Goal: Transaction & Acquisition: Purchase product/service

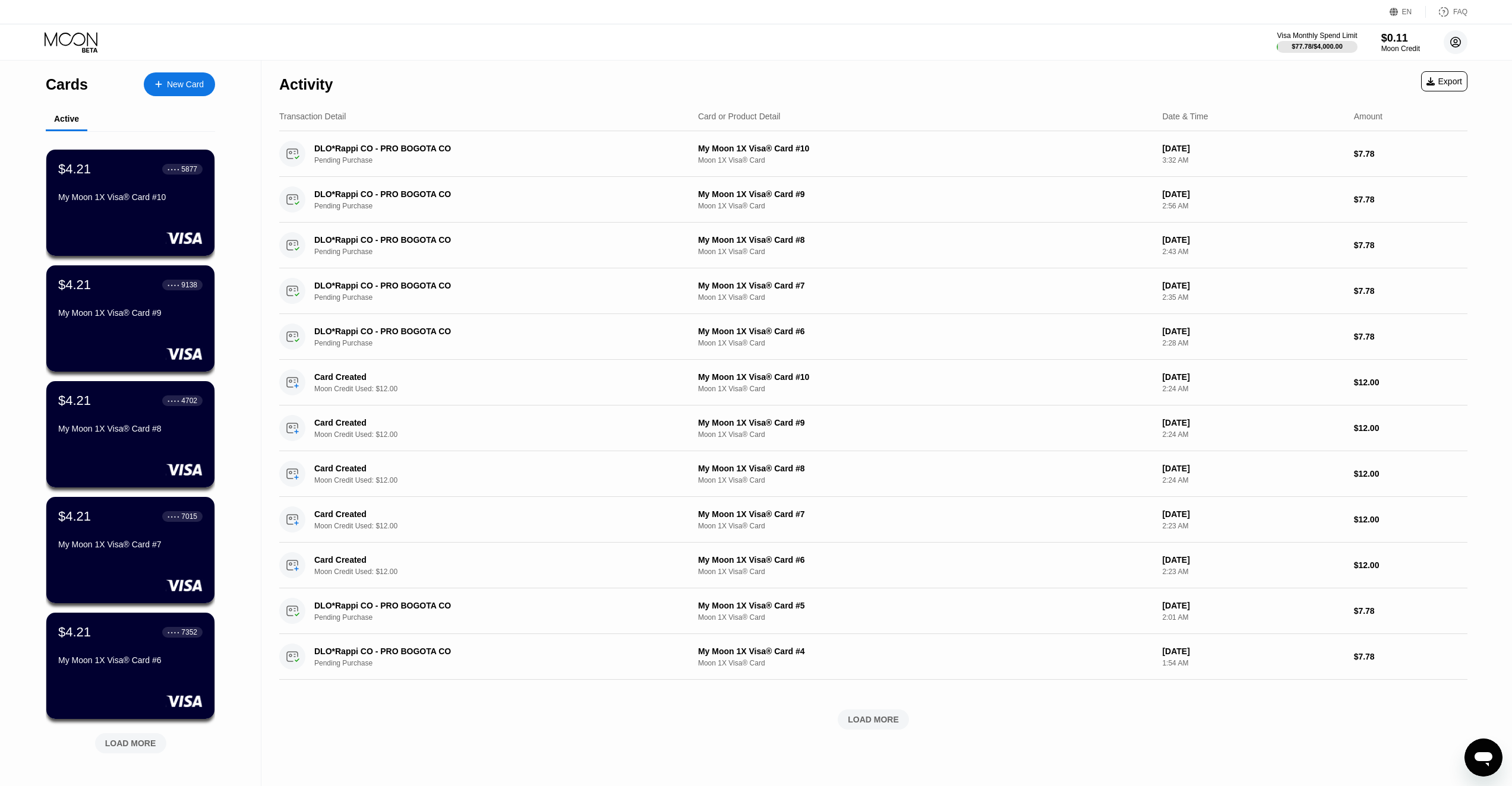
click at [1462, 41] on circle at bounding box center [1456, 42] width 24 height 24
click at [1395, 268] on div "Log out" at bounding box center [1402, 265] width 113 height 13
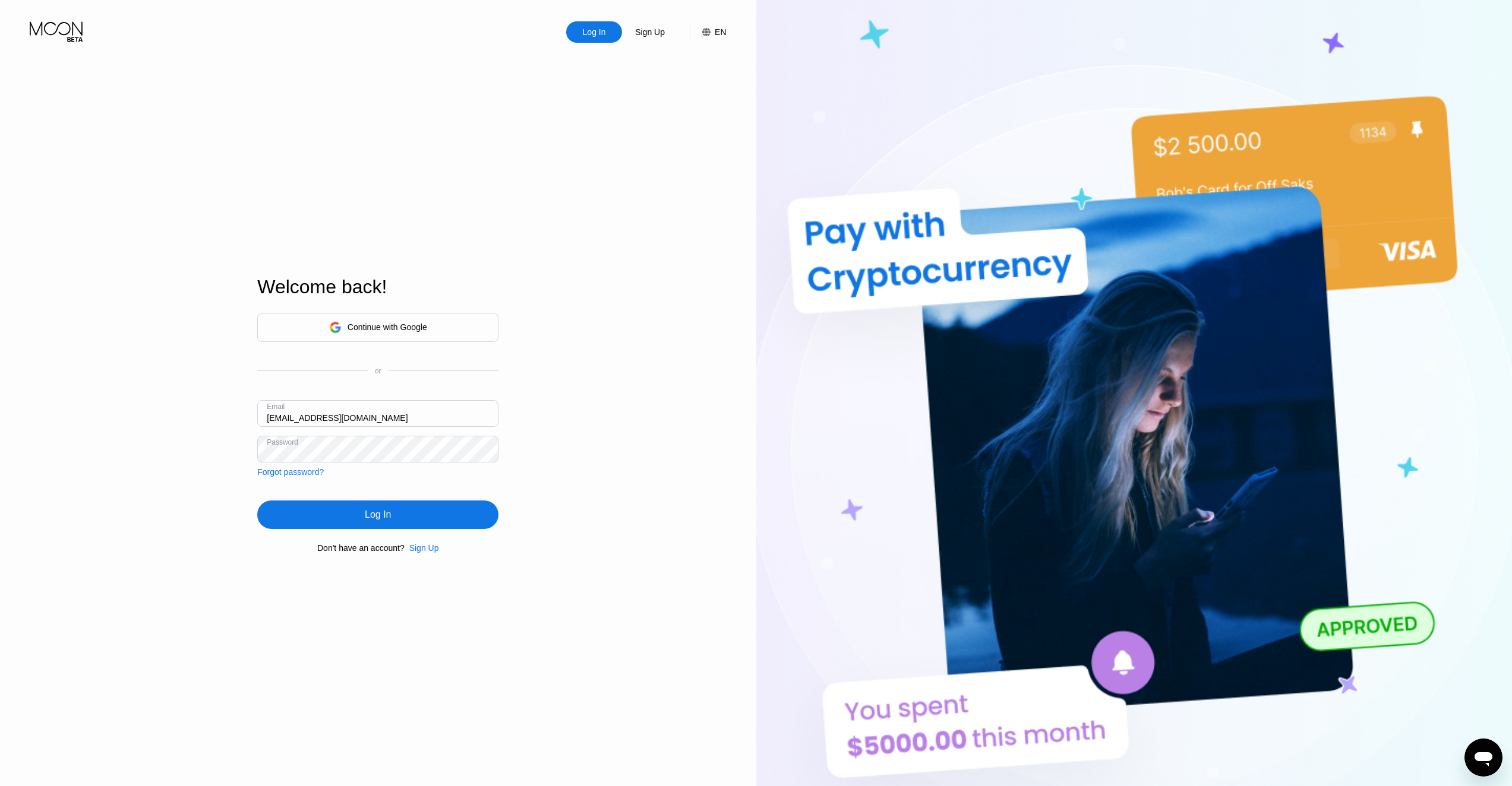
click at [415, 420] on input "Faaast100@gmail.com" at bounding box center [378, 414] width 241 height 27
paste input "cu4.wz1-8l0nbd@pro100pochta"
type input "[EMAIL_ADDRESS][DOMAIN_NAME]"
click at [273, 516] on div "Log In" at bounding box center [378, 515] width 241 height 28
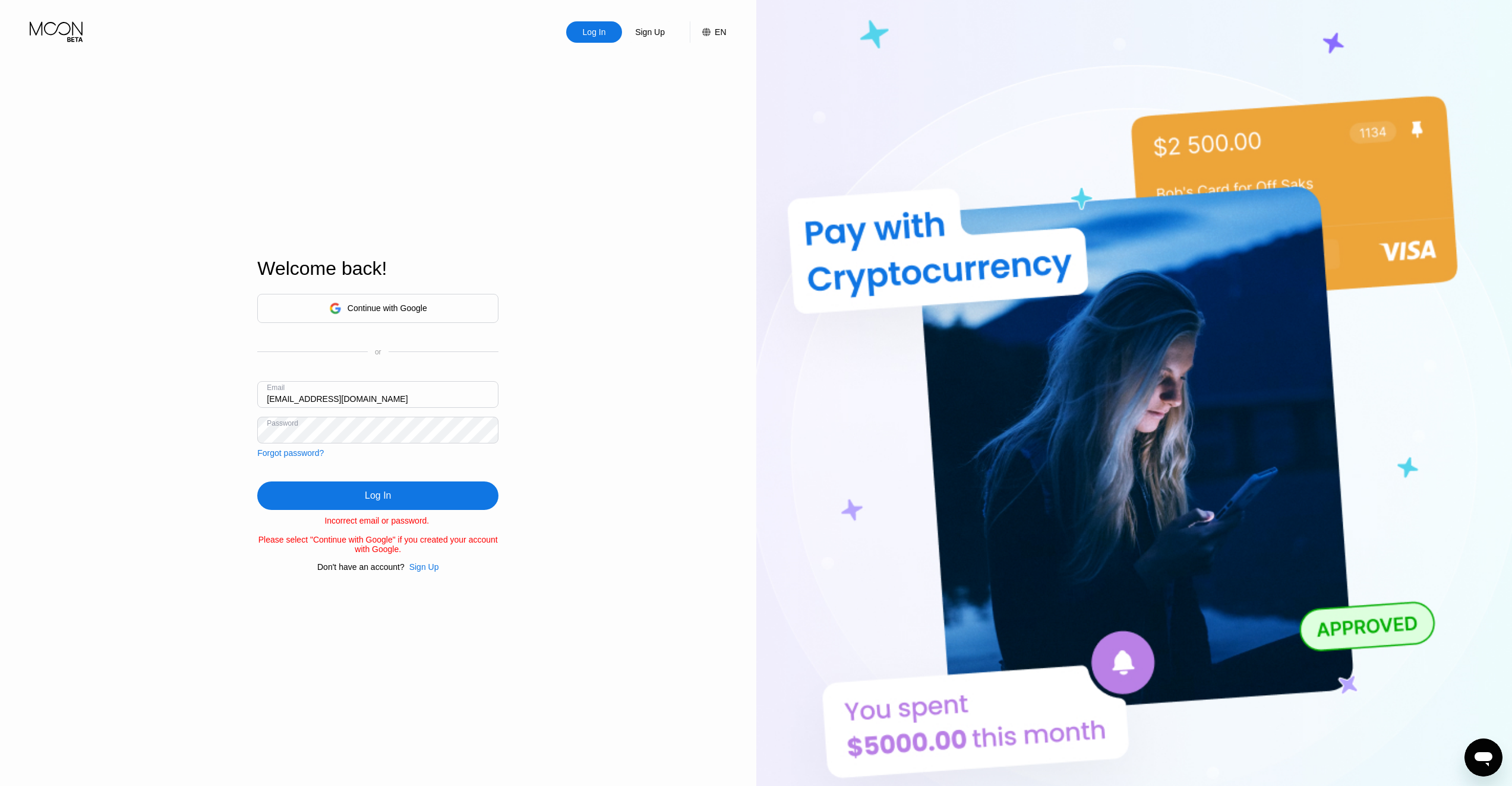
click at [304, 451] on div "Forgot password?" at bounding box center [290, 453] width 66 height 9
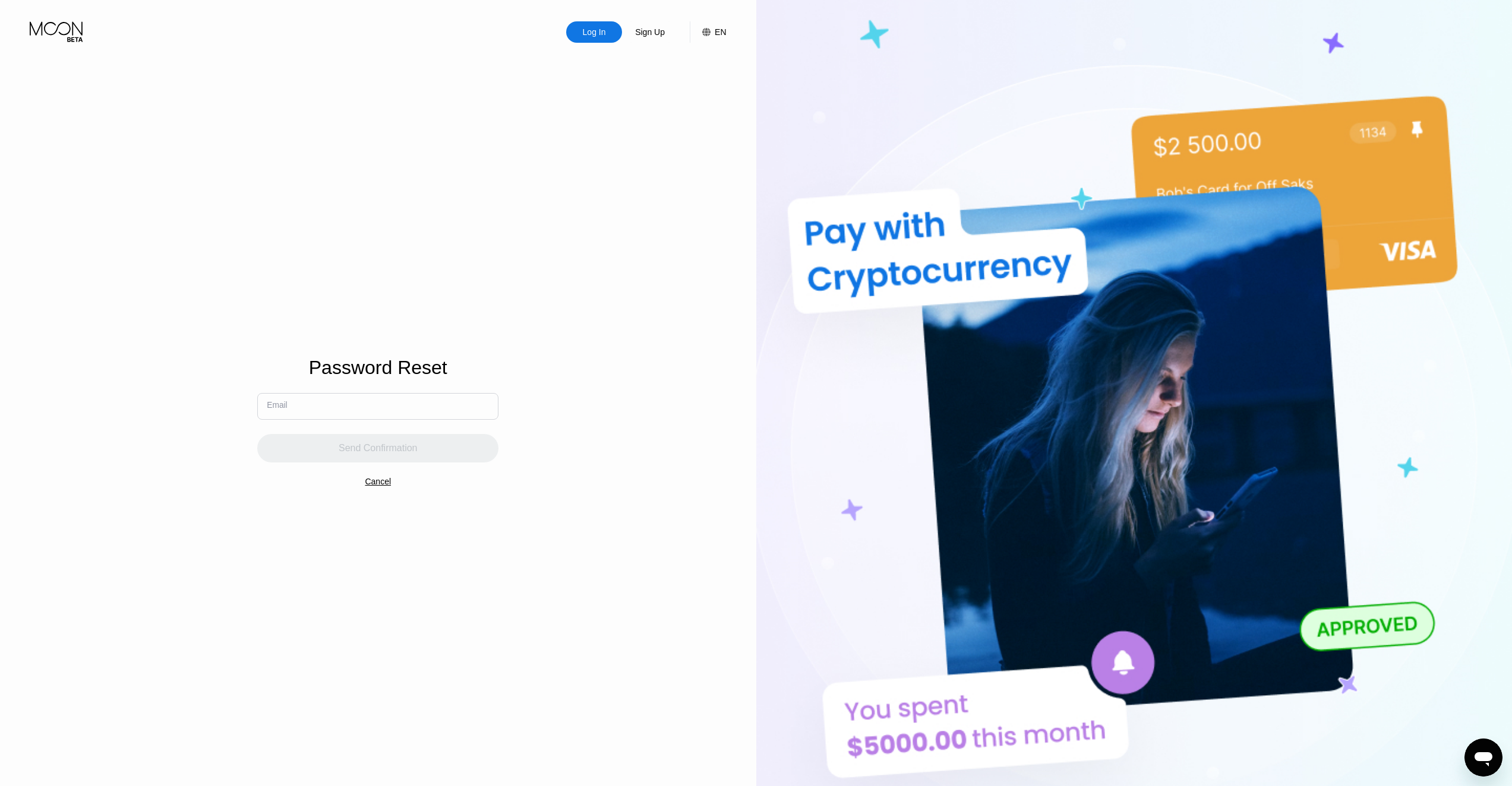
click at [415, 403] on input "text" at bounding box center [378, 406] width 241 height 27
paste input "440341"
type input "440341"
click at [514, 495] on div "Log In Sign Up EN Language Select an item Save Password Reset Email 440341 Send…" at bounding box center [378, 432] width 756 height 864
click at [428, 414] on input "440341" at bounding box center [378, 406] width 241 height 27
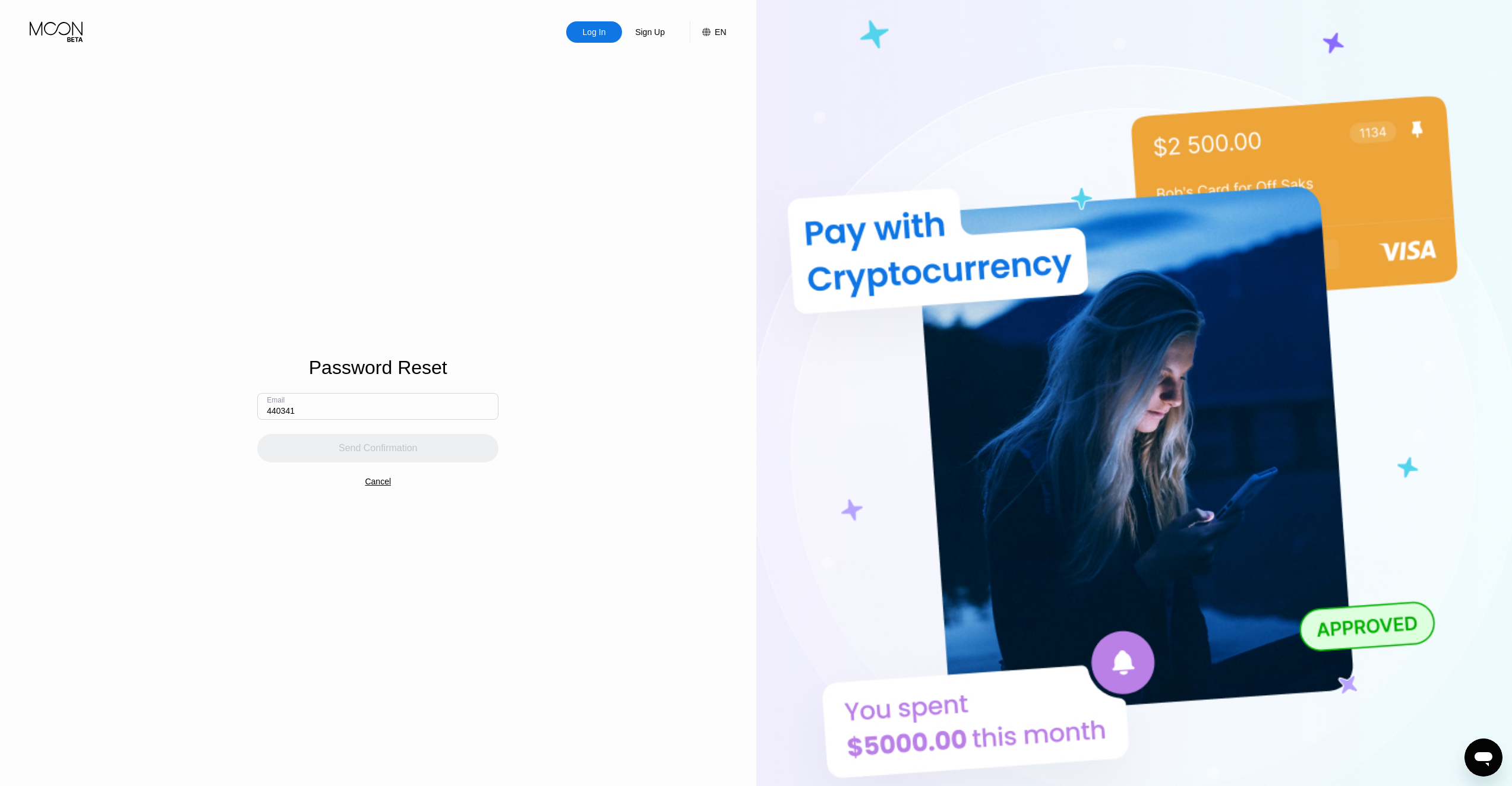
click at [428, 414] on input "440341" at bounding box center [378, 406] width 241 height 27
paste input "cu4.wz1-8l0nbd@pro100pochta.com"
type input "cu4.wz1-8l0nbd@pro100pochta.com"
click at [381, 447] on div "Send Confirmation" at bounding box center [378, 448] width 79 height 12
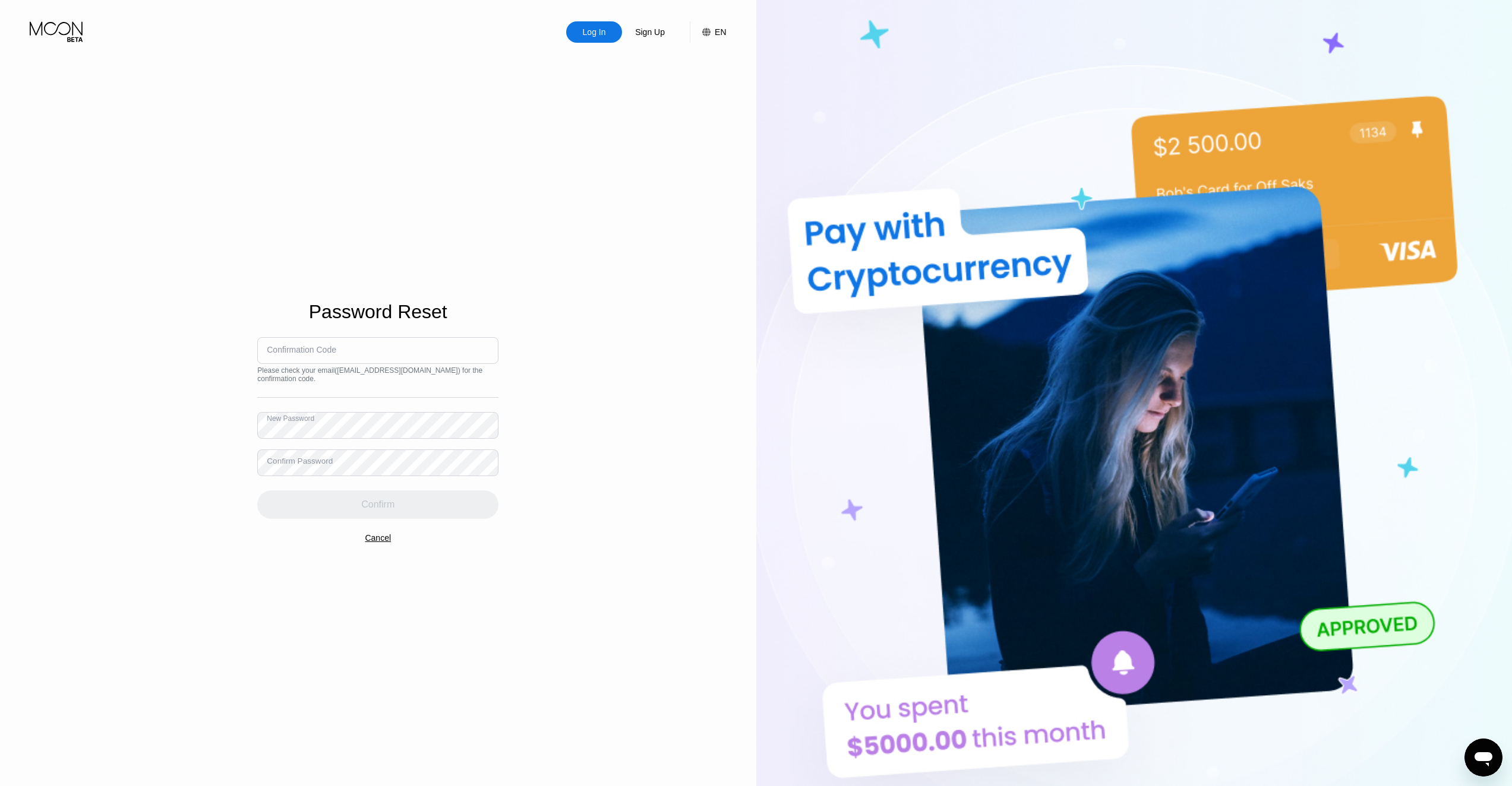
click at [277, 456] on div "Confirm Password" at bounding box center [378, 463] width 241 height 27
click at [376, 357] on input at bounding box center [378, 350] width 241 height 27
paste input "716118"
type input "716118"
click at [354, 510] on div "Confirm" at bounding box center [378, 504] width 241 height 28
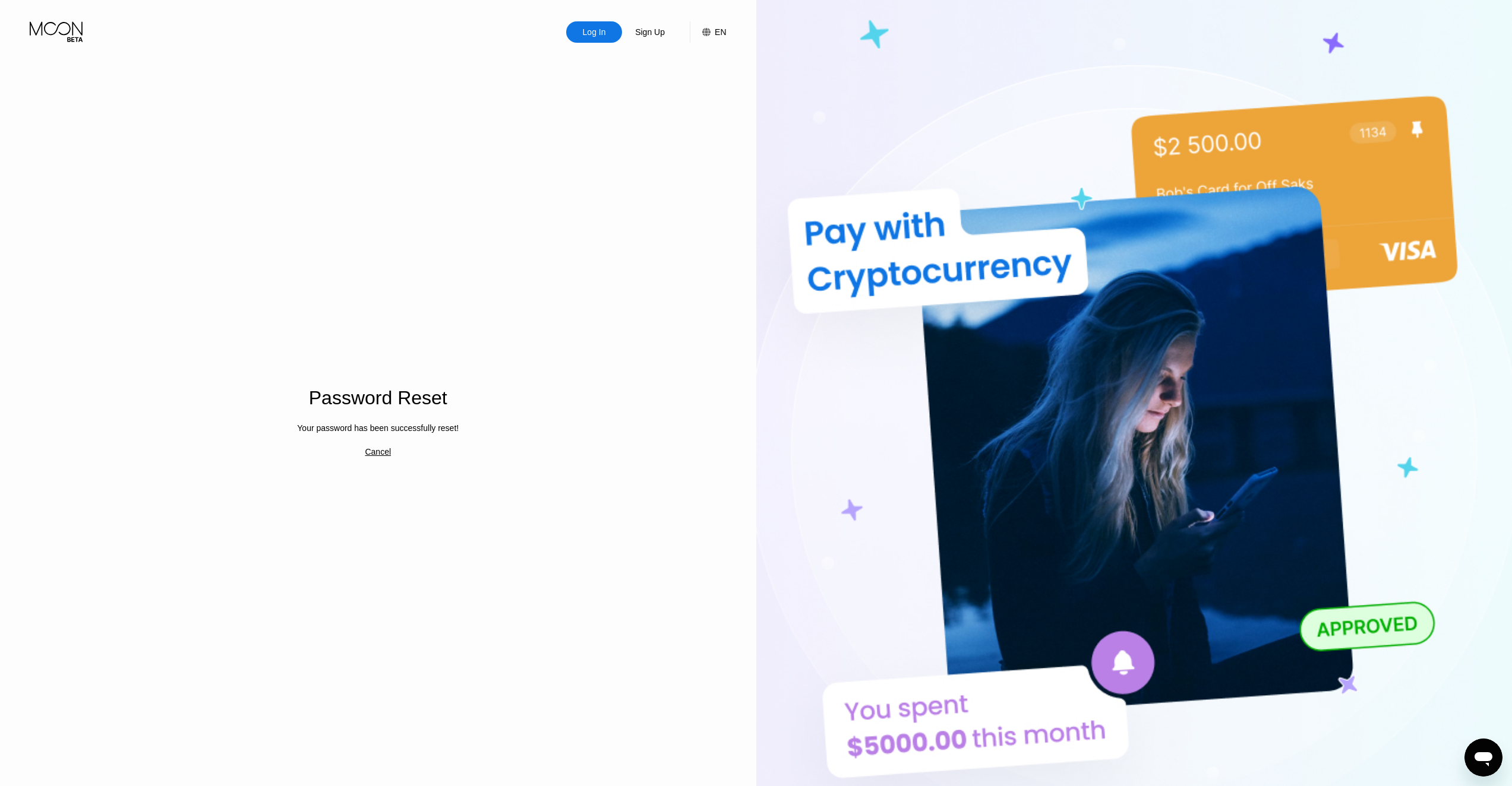
click at [365, 453] on div "Password Reset Your password has been successfully reset! Cancel" at bounding box center [378, 414] width 241 height 864
click at [378, 453] on div "Cancel" at bounding box center [378, 451] width 26 height 9
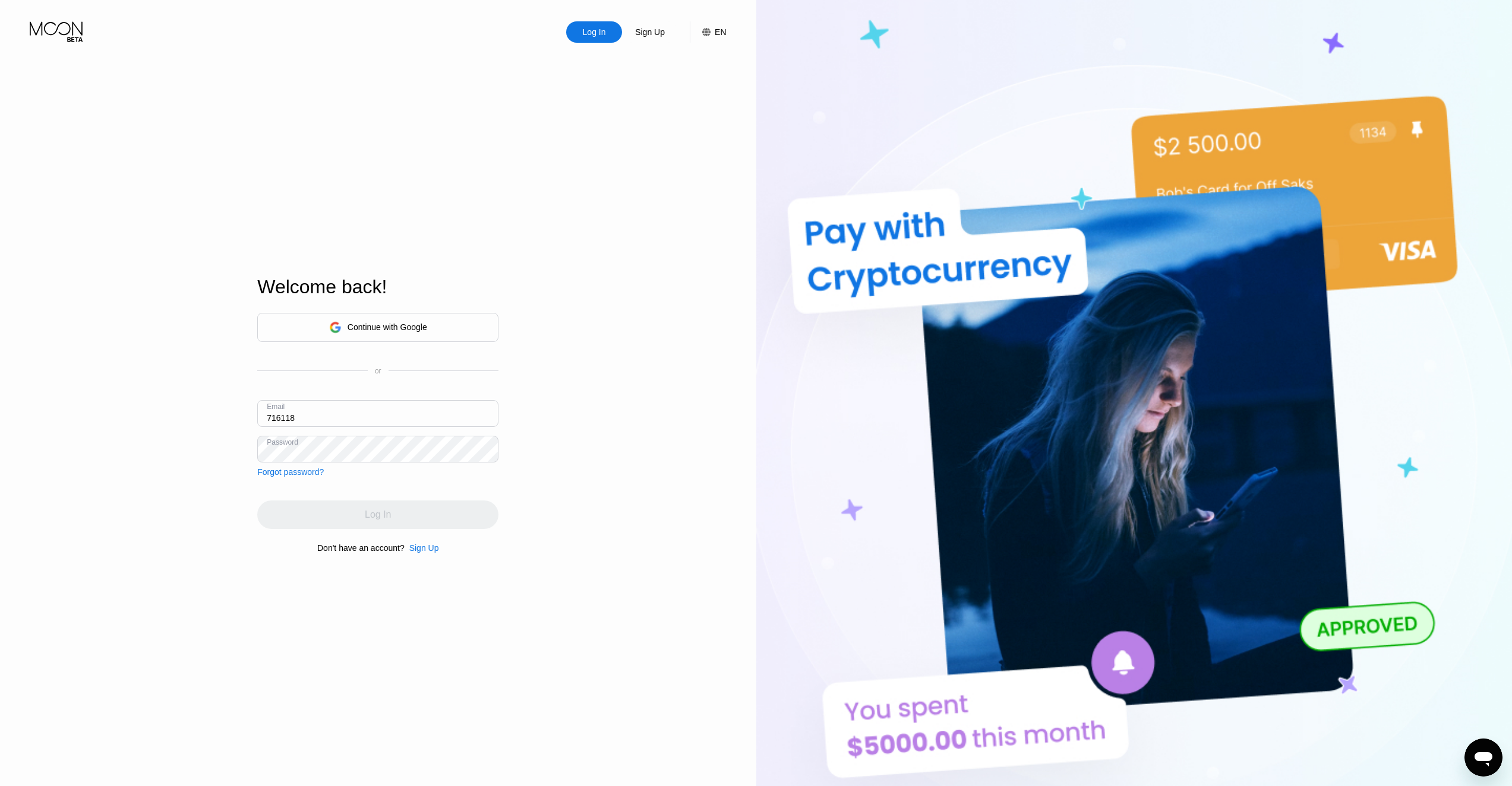
click at [322, 418] on input "716118" at bounding box center [378, 414] width 241 height 27
paste input "cu4.wz1-8l0nbd@pro100pochta.com"
type input "cu4.wz1-8l0nbd@pro100pochta.com"
click at [618, 506] on div "Log In Sign Up EN Language Select an item Save Welcome back! Continue with Goog…" at bounding box center [378, 432] width 756 height 864
click at [446, 510] on div "Log In" at bounding box center [378, 515] width 241 height 28
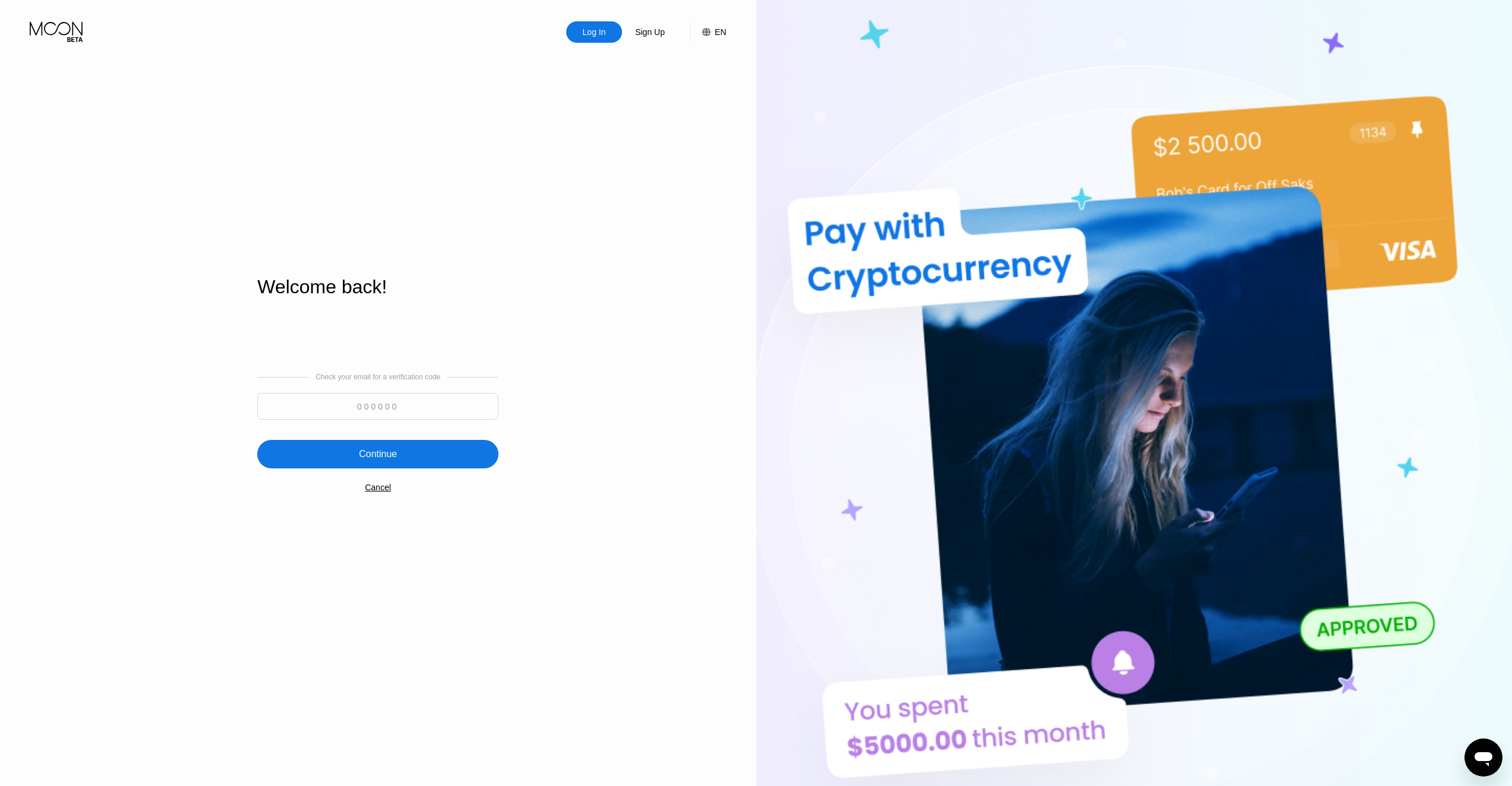
click at [403, 391] on div "Check your email for a verification code" at bounding box center [378, 399] width 241 height 53
click at [398, 403] on input at bounding box center [378, 406] width 241 height 27
paste input "504531"
type input "504531"
click at [393, 458] on div "Continue" at bounding box center [378, 454] width 38 height 12
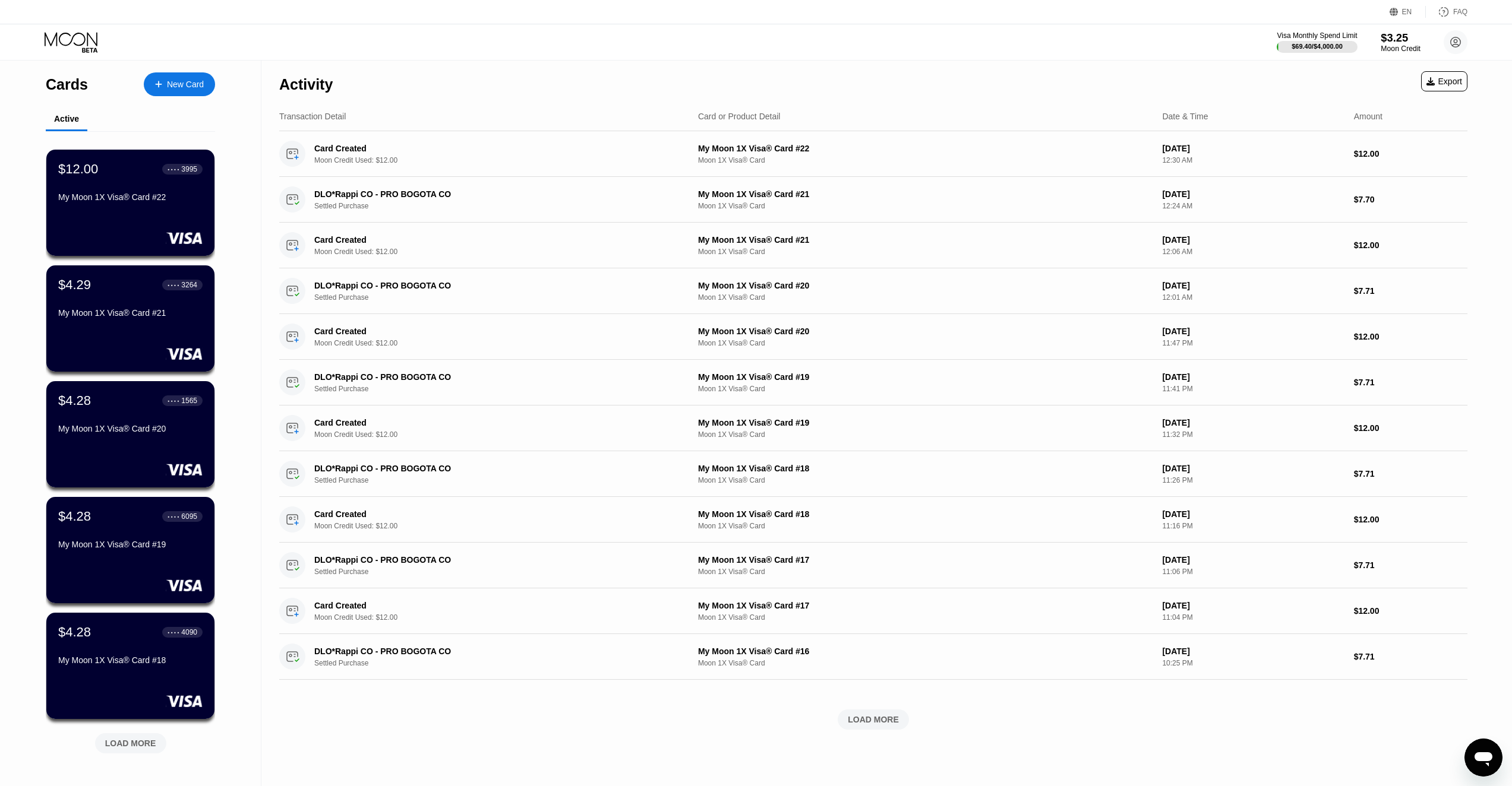
click at [1397, 45] on div "Moon Credit" at bounding box center [1400, 48] width 40 height 8
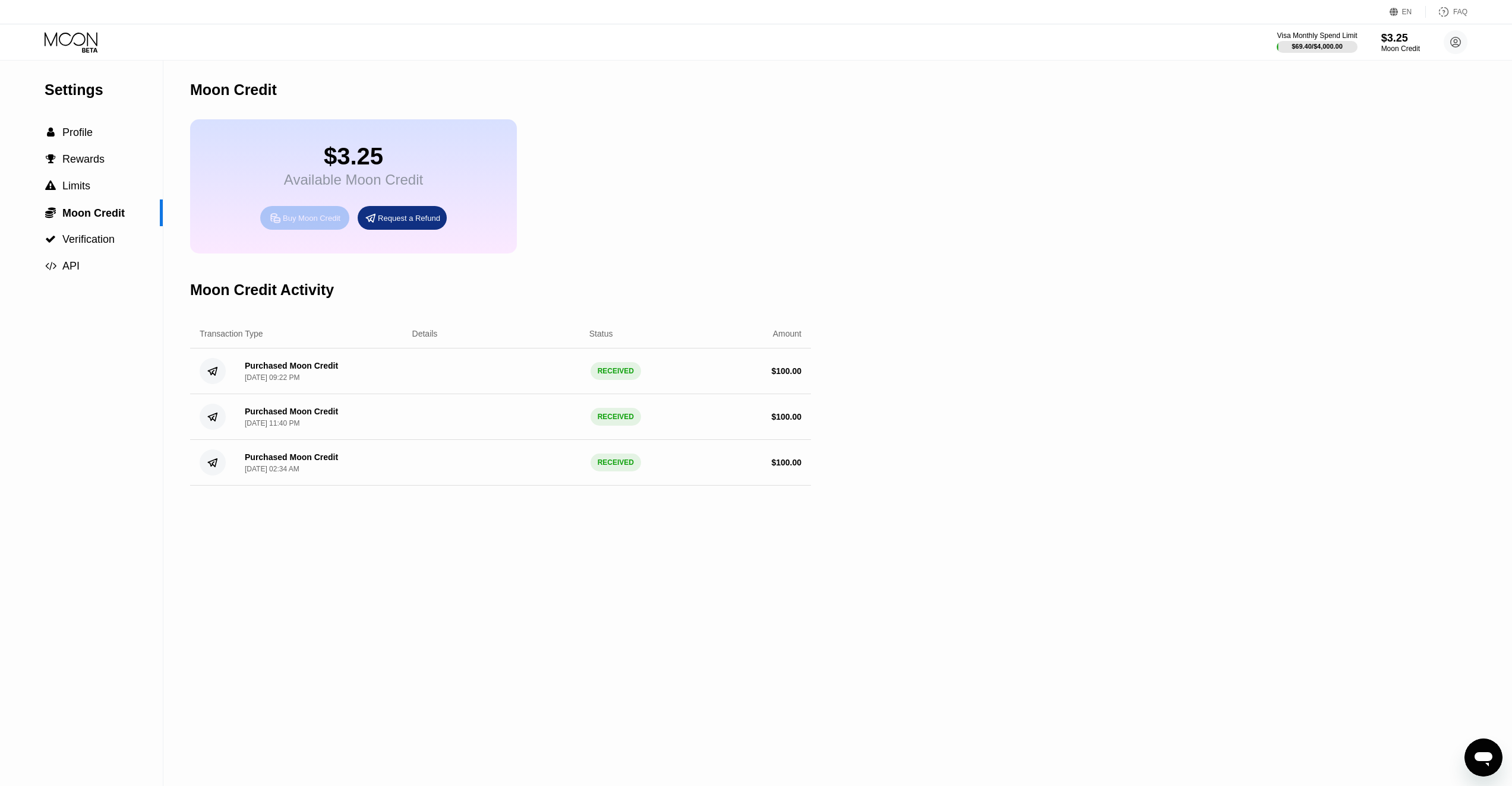
click at [324, 223] on div "Buy Moon Credit" at bounding box center [312, 218] width 58 height 10
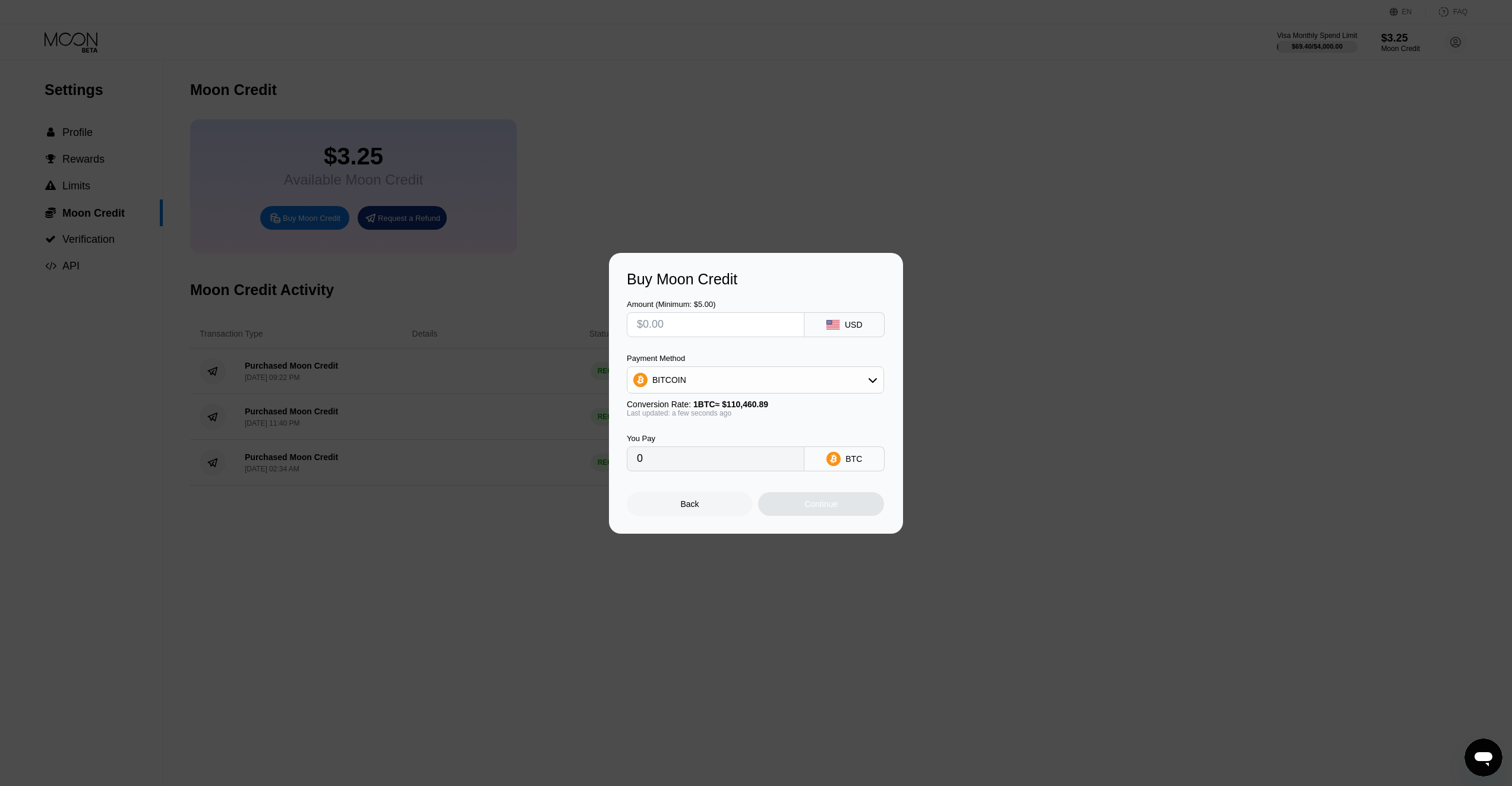
click at [699, 322] on input "text" at bounding box center [716, 325] width 157 height 24
type input "$1"
type input "0.00000906"
type input "$13"
type input "0.00011769"
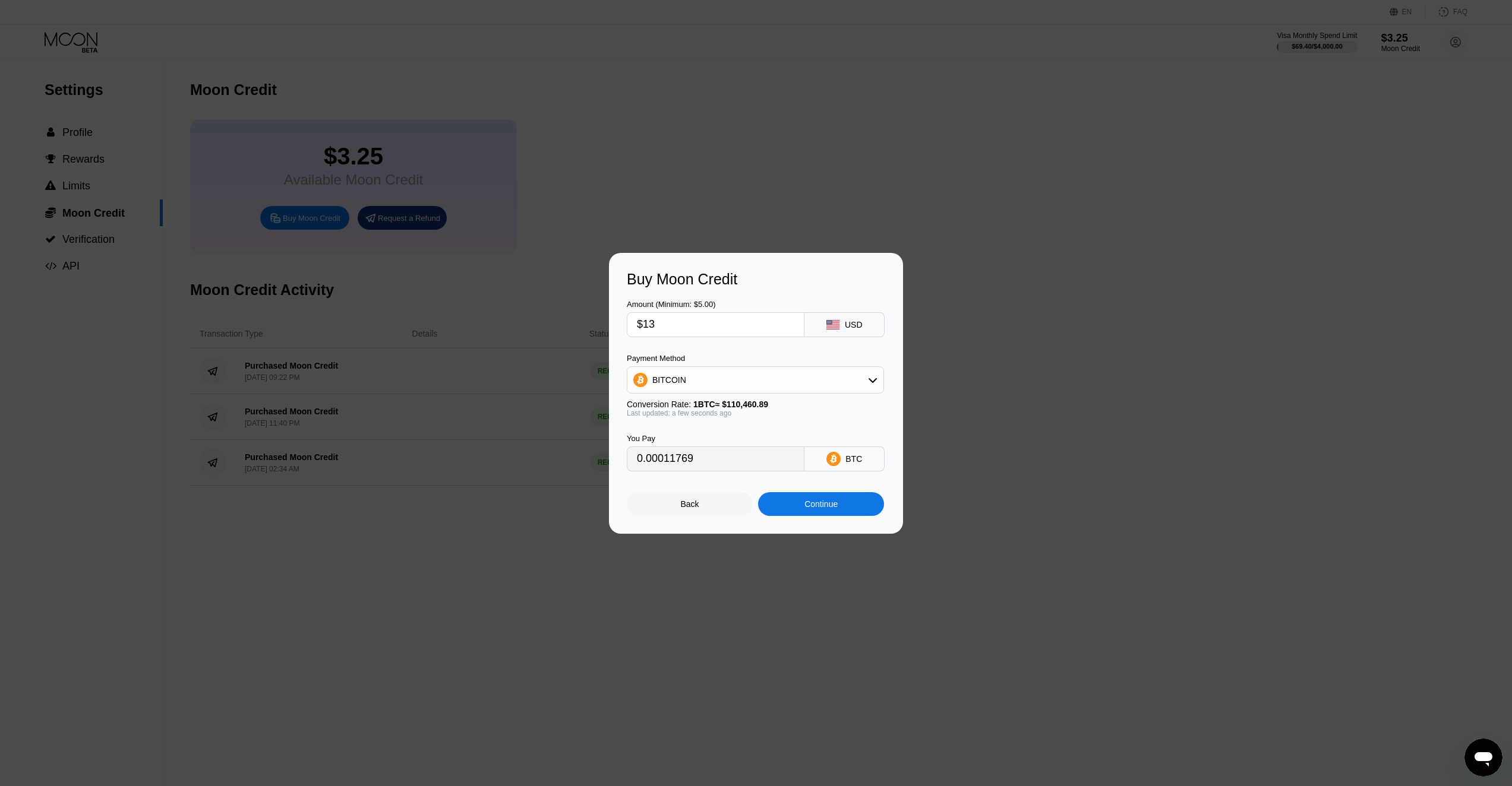
type input "$135"
type input "0.00122216"
type input "$135"
click at [843, 323] on div "USD" at bounding box center [845, 325] width 80 height 25
click at [862, 327] on div "USD" at bounding box center [845, 325] width 80 height 25
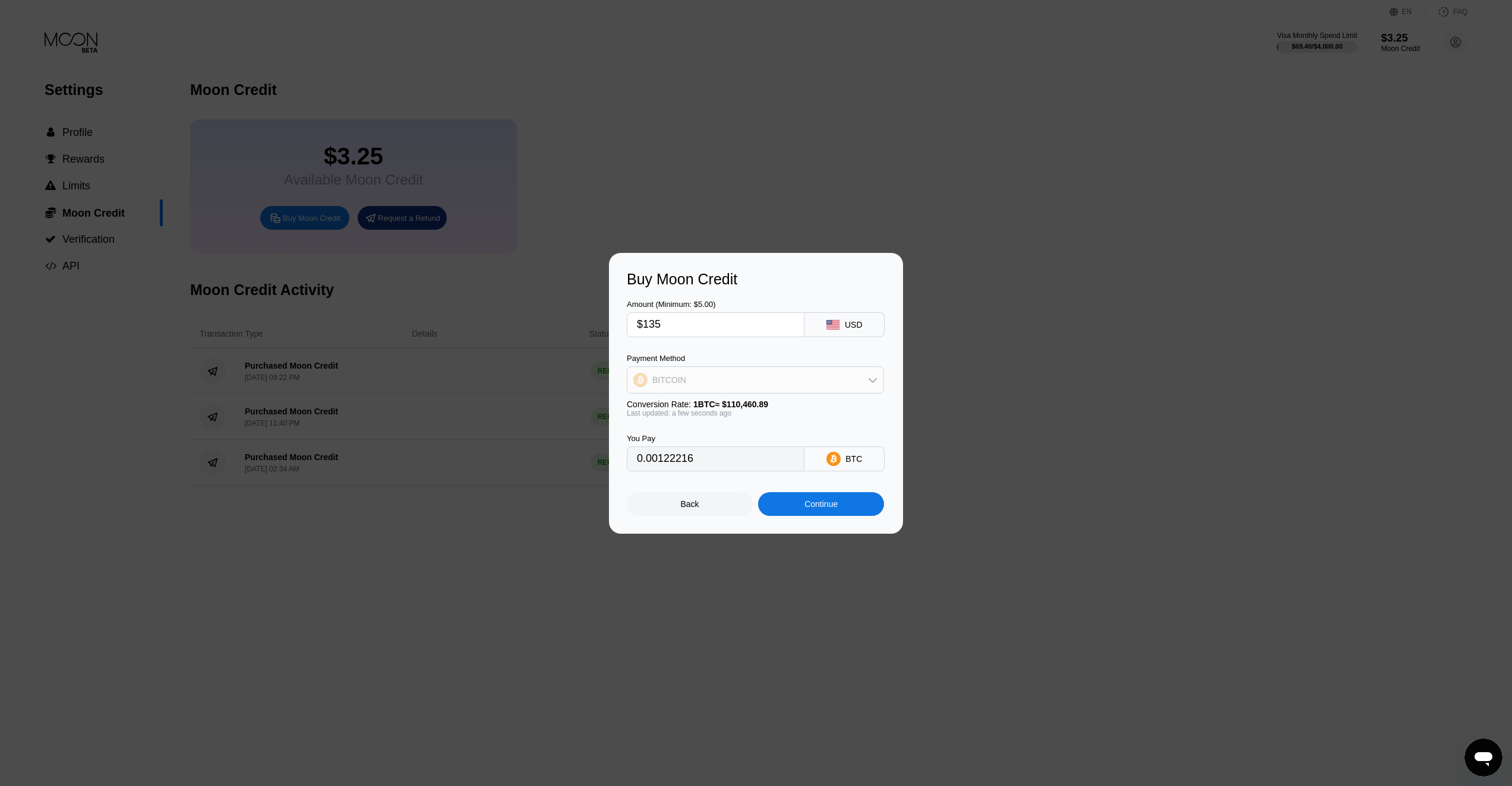
click at [843, 380] on div "BITCOIN" at bounding box center [755, 380] width 256 height 24
click at [739, 440] on div "USDT on TRON" at bounding box center [762, 439] width 224 height 9
type input "136.36"
click at [846, 508] on div "Continue" at bounding box center [821, 504] width 126 height 24
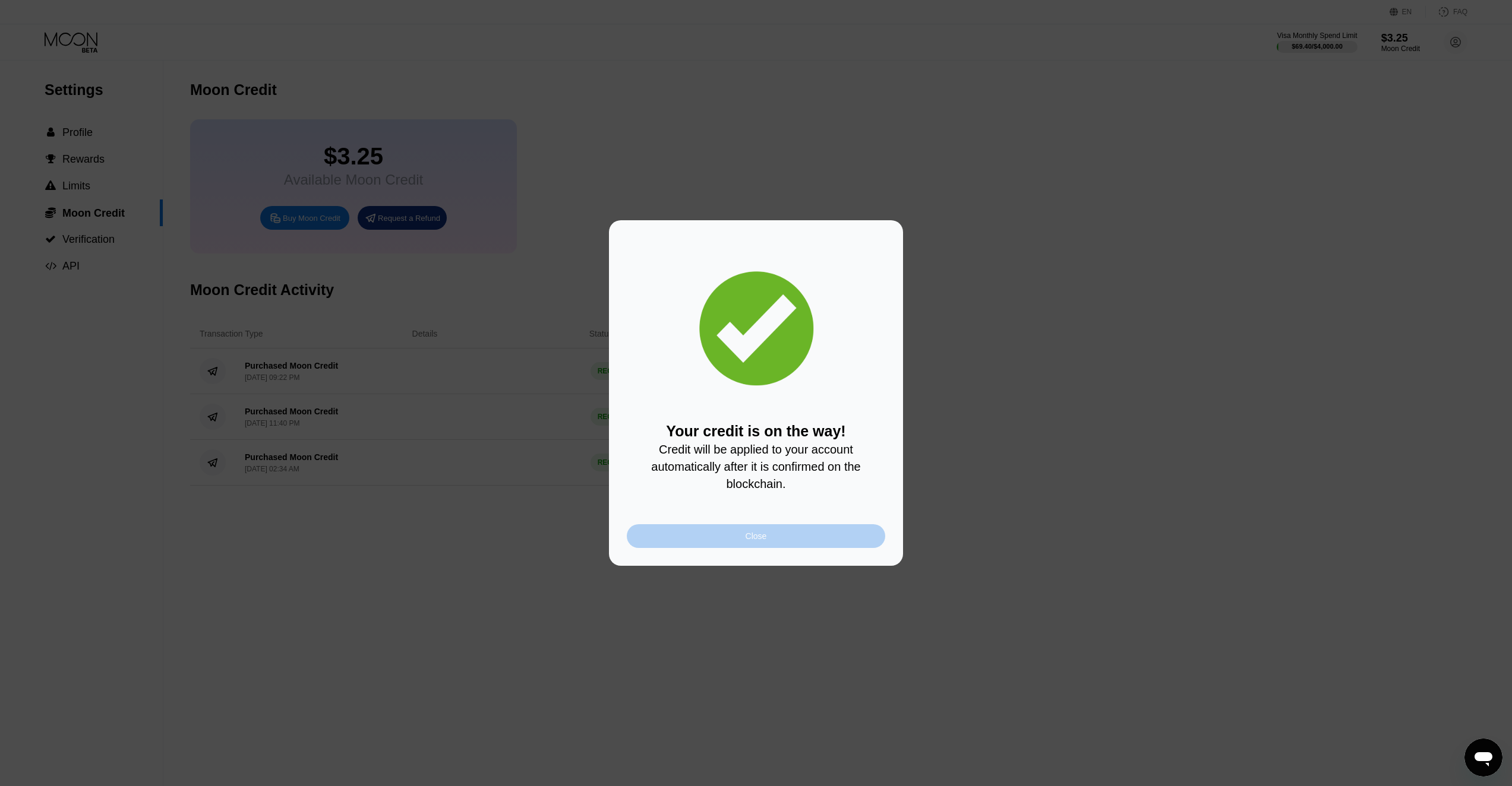
click at [814, 547] on div "Close" at bounding box center [756, 536] width 258 height 24
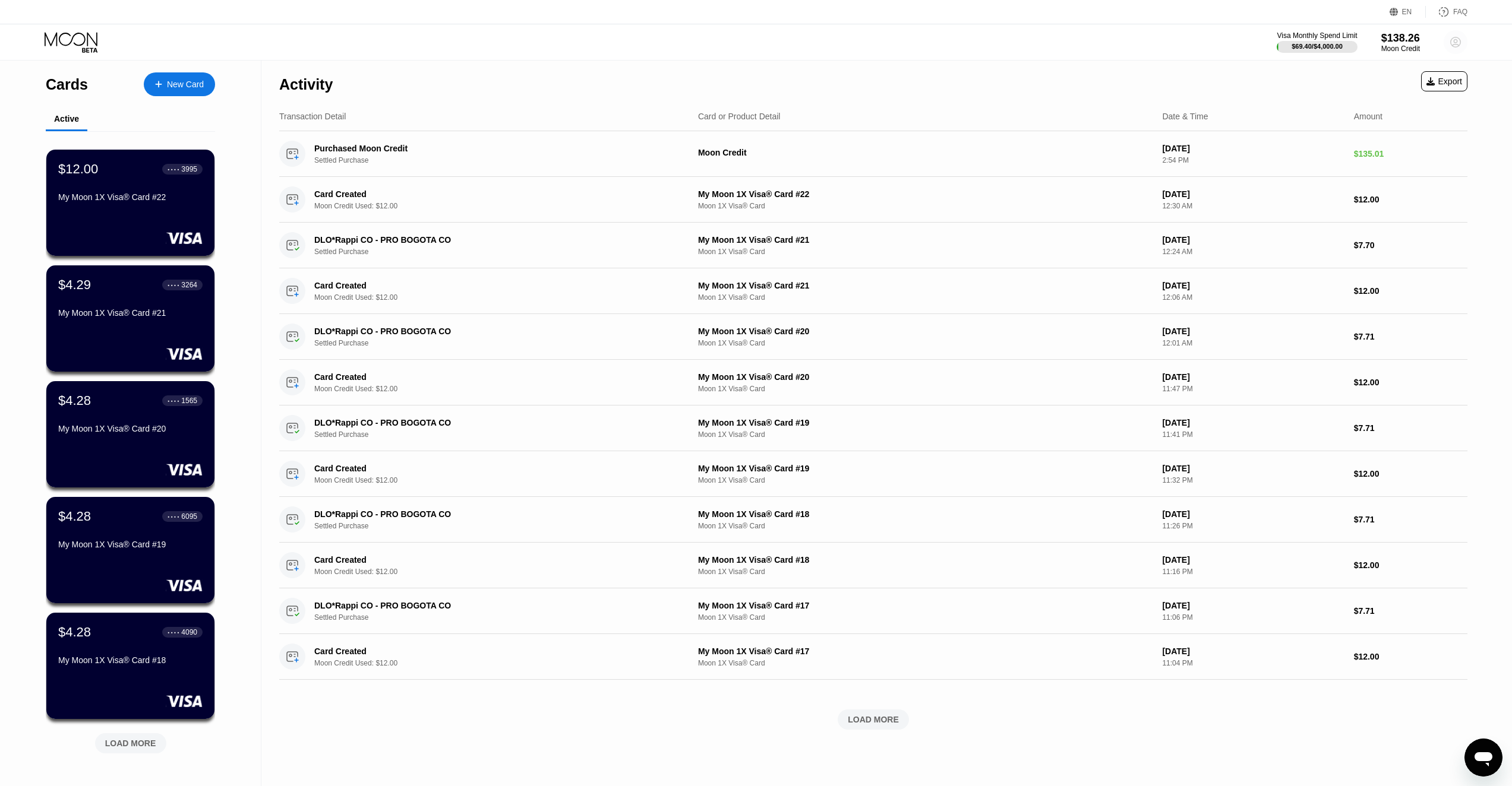
click at [1459, 39] on circle at bounding box center [1456, 42] width 24 height 24
click at [1391, 265] on div "Log out" at bounding box center [1380, 265] width 28 height 9
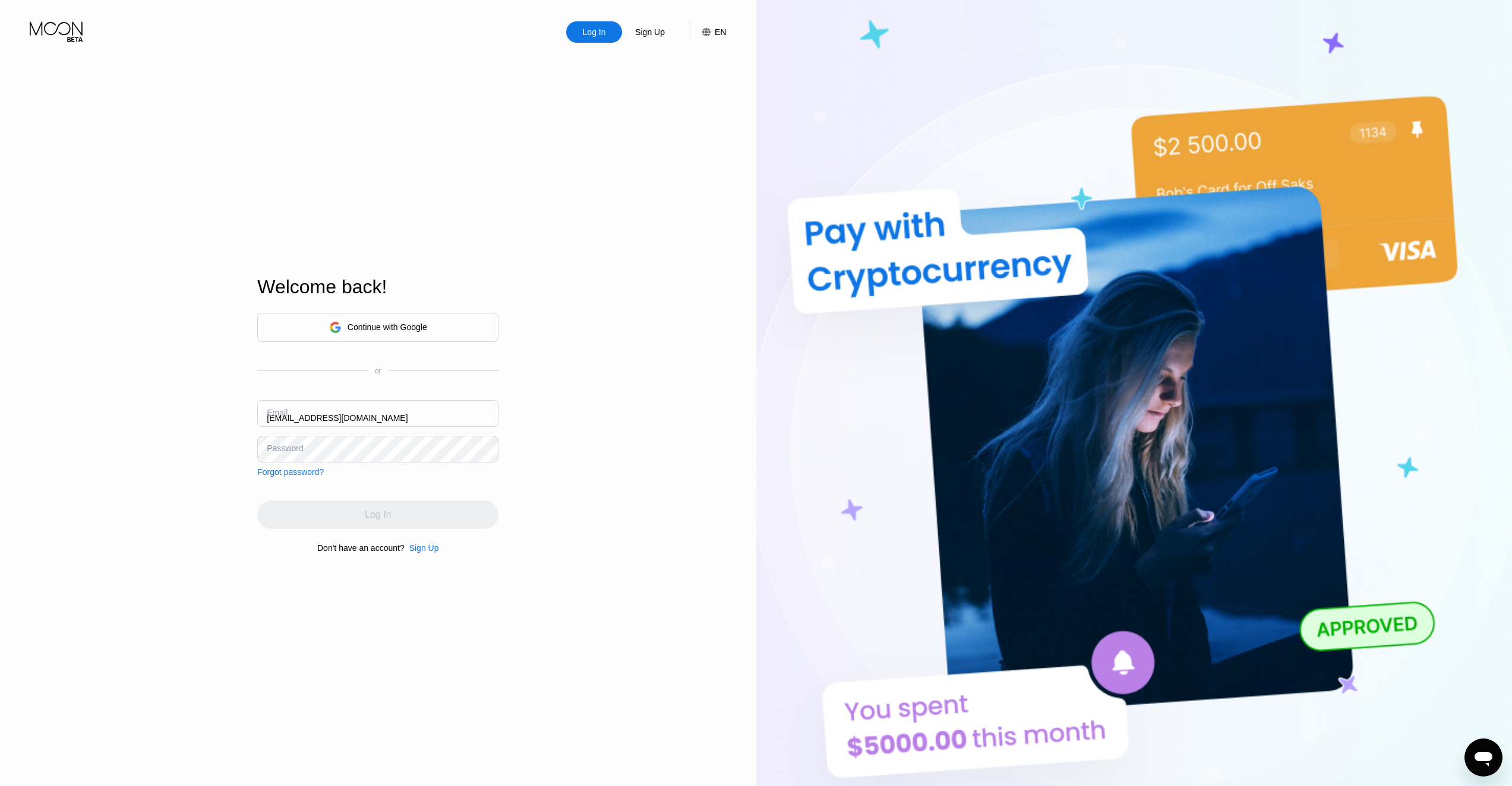
click at [398, 420] on input "cu4.wz1-8l0nbd@pro100pochta.com" at bounding box center [378, 414] width 241 height 27
paste input "b5u.q8w-n7dq5u"
type input "[EMAIL_ADDRESS][DOMAIN_NAME]"
click at [388, 535] on div "Continue with Google or Email b5u.q8w-n7dq5u@pro100pochta.com Password Forgot p…" at bounding box center [378, 432] width 241 height 241
click at [402, 523] on div "Log In" at bounding box center [378, 515] width 241 height 28
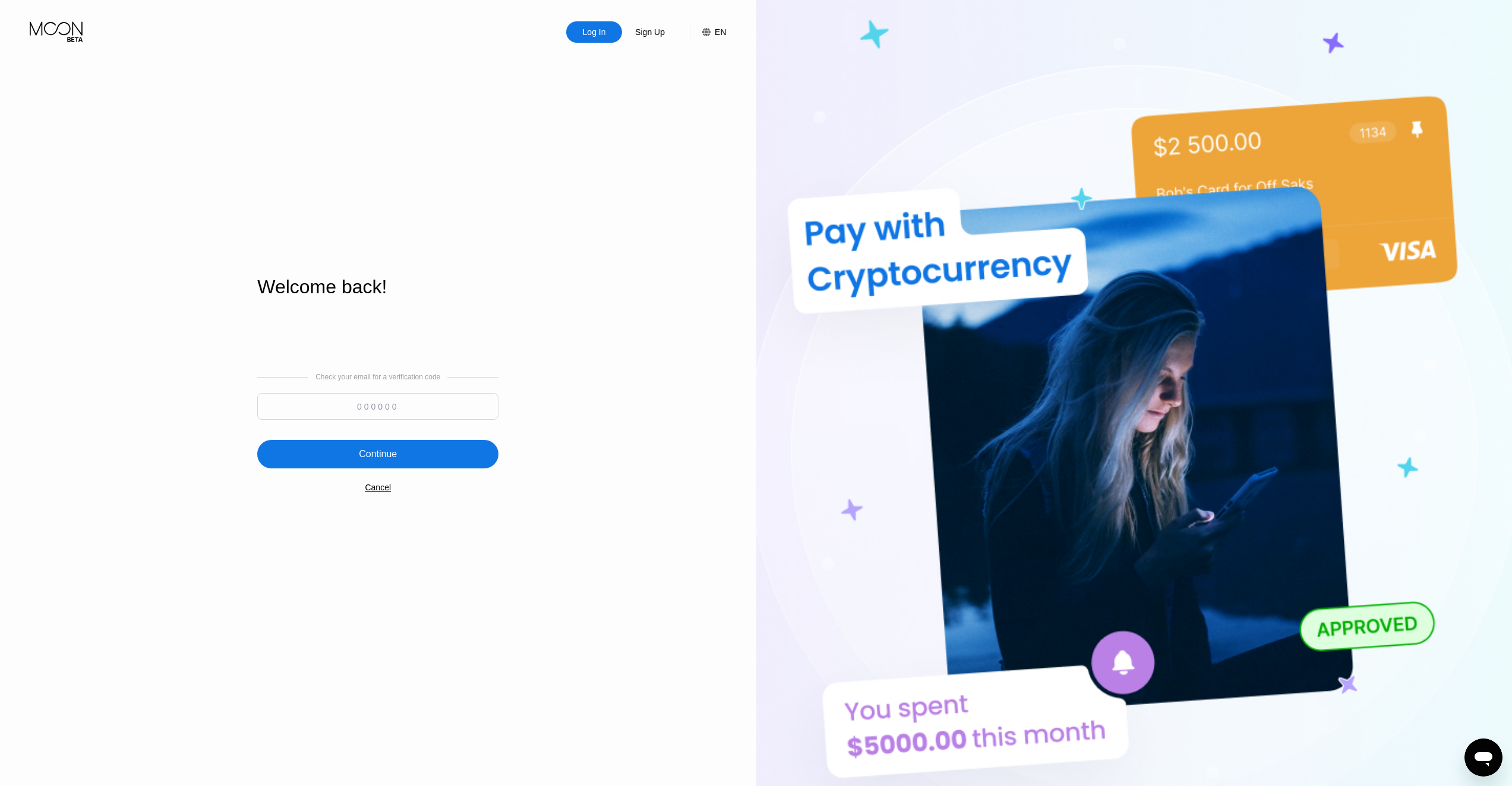
click at [453, 409] on input at bounding box center [378, 406] width 241 height 27
paste input "258551"
type input "258551"
click at [406, 448] on div "Continue" at bounding box center [378, 454] width 241 height 28
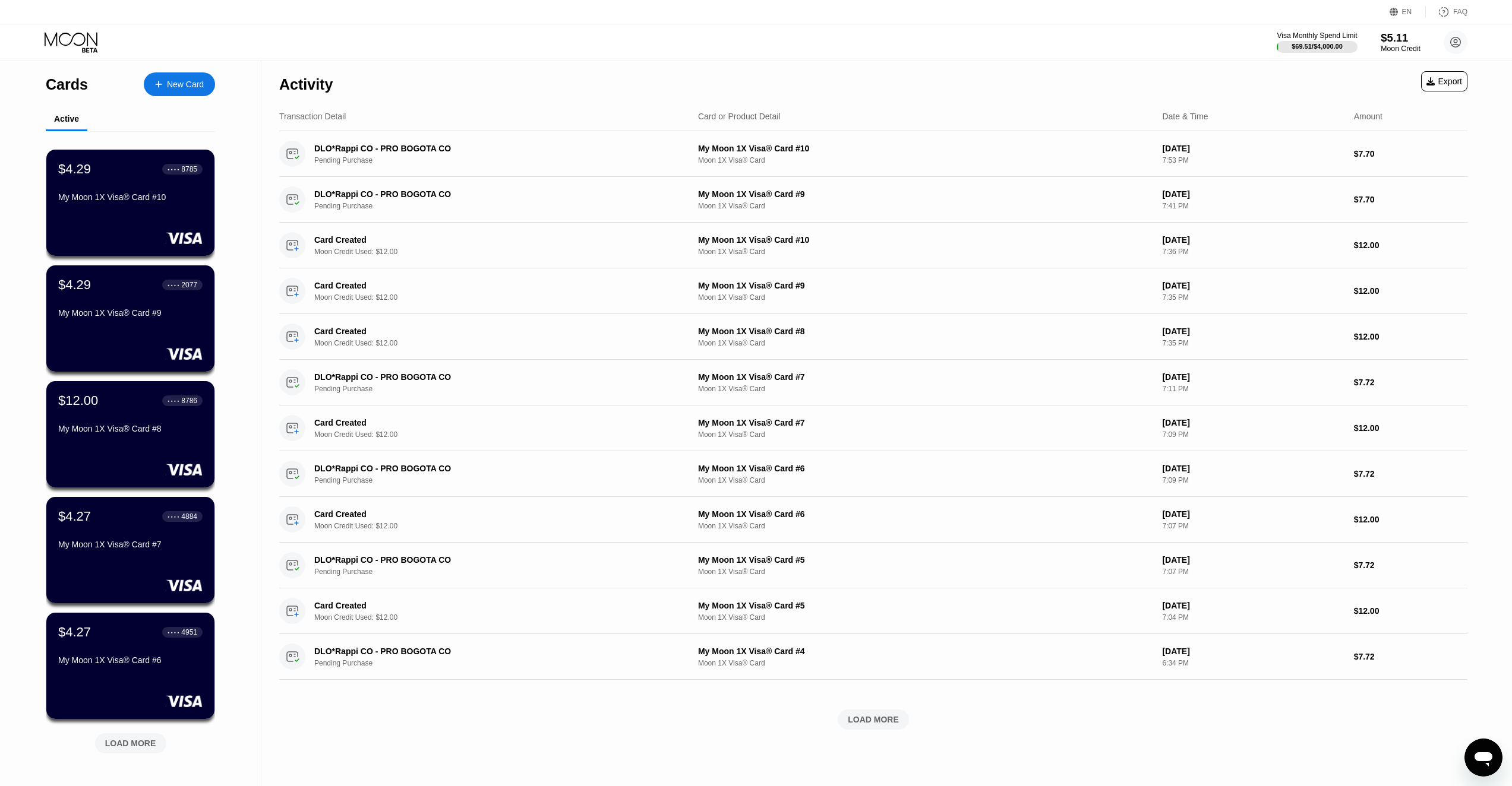
click at [1393, 38] on div "$5.11" at bounding box center [1400, 38] width 40 height 13
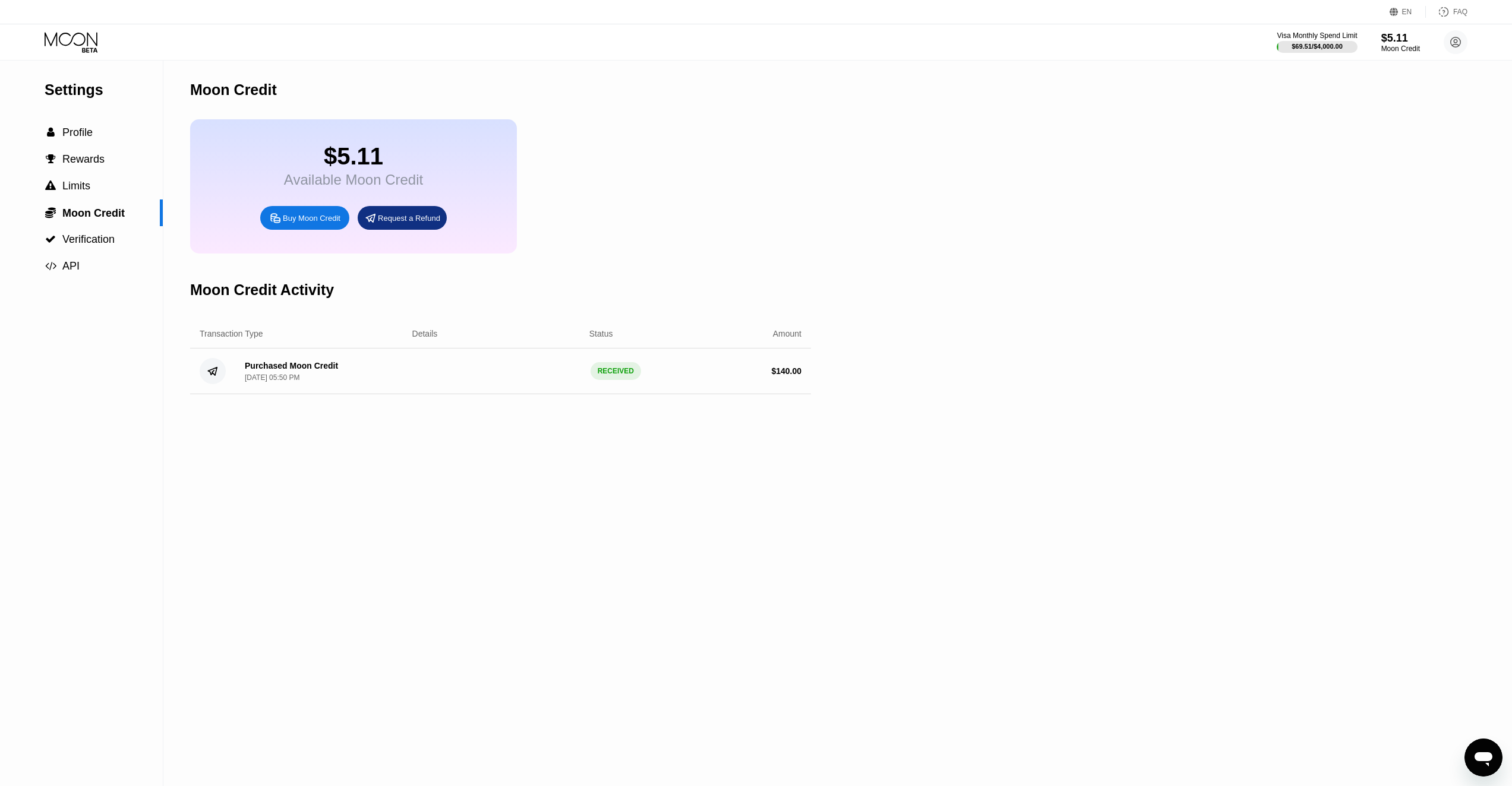
click at [328, 223] on div "Buy Moon Credit" at bounding box center [312, 218] width 58 height 10
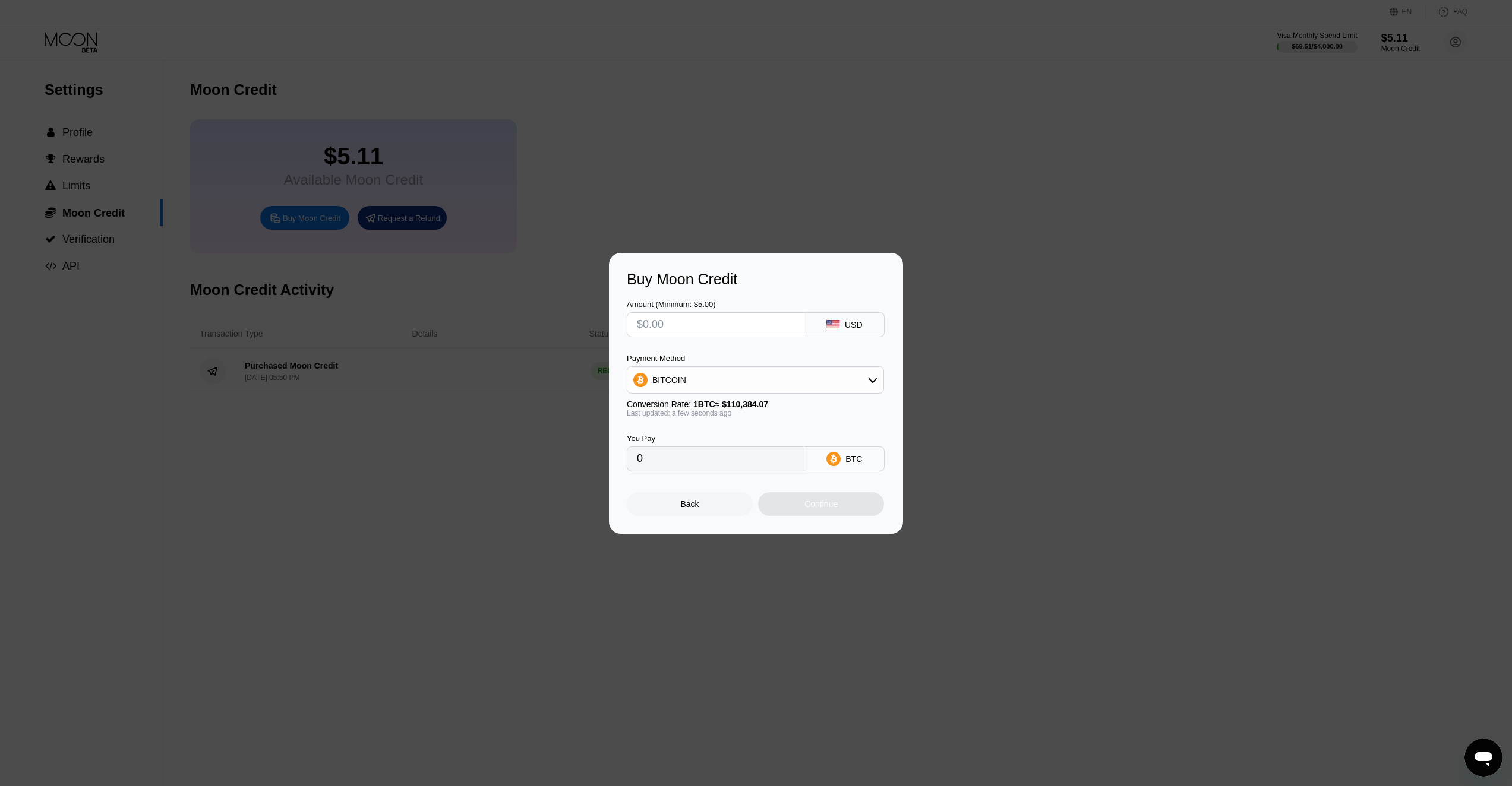
click at [676, 325] on input "text" at bounding box center [716, 325] width 157 height 24
type input "$1"
type input "0.00000906"
type input "$13"
type input "0.00011778"
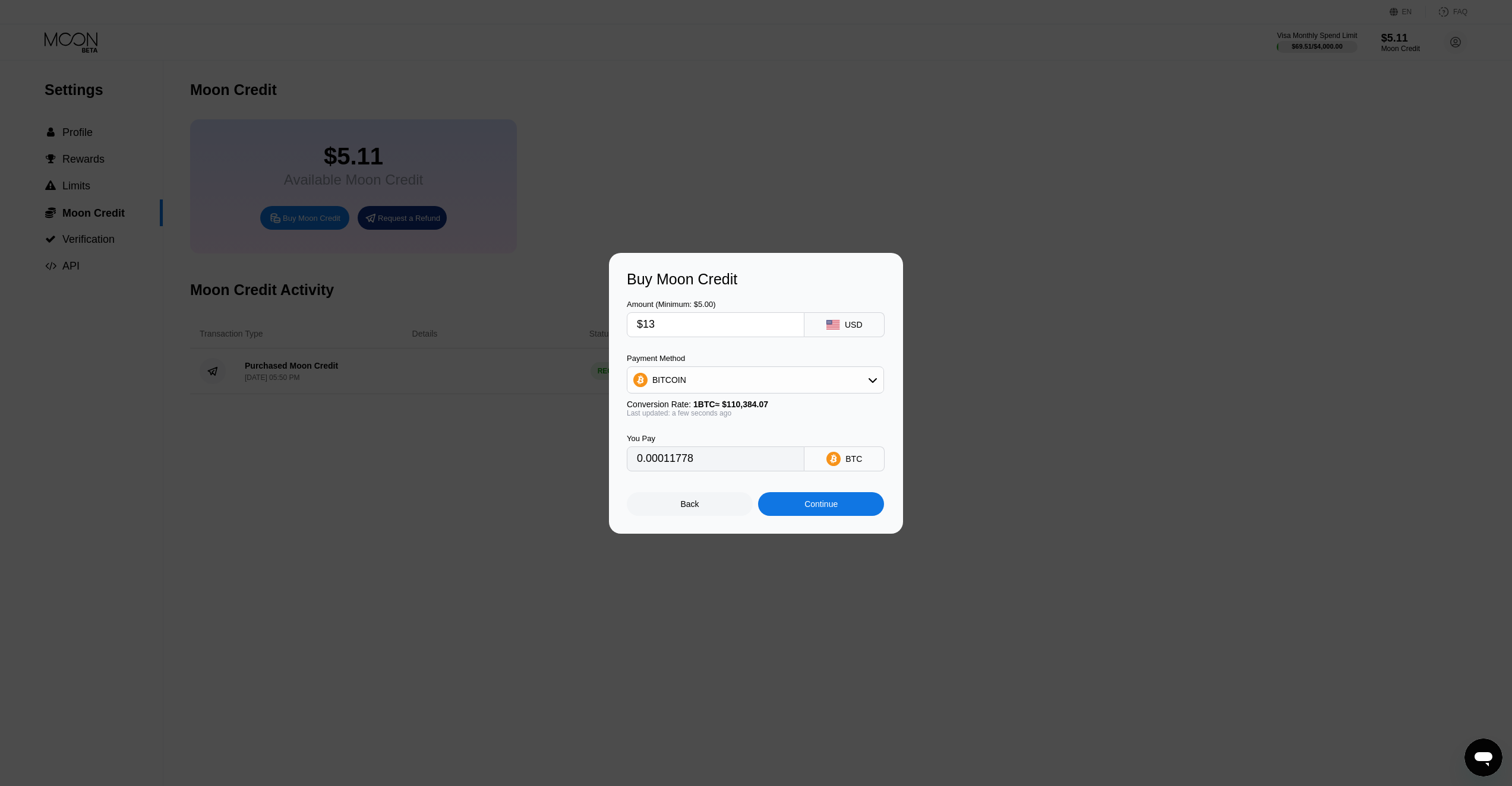
type input "$130"
type input "0.00117771"
type input "$130"
click at [857, 325] on div "USD" at bounding box center [854, 325] width 18 height 9
click at [851, 380] on div "BITCOIN" at bounding box center [755, 380] width 256 height 24
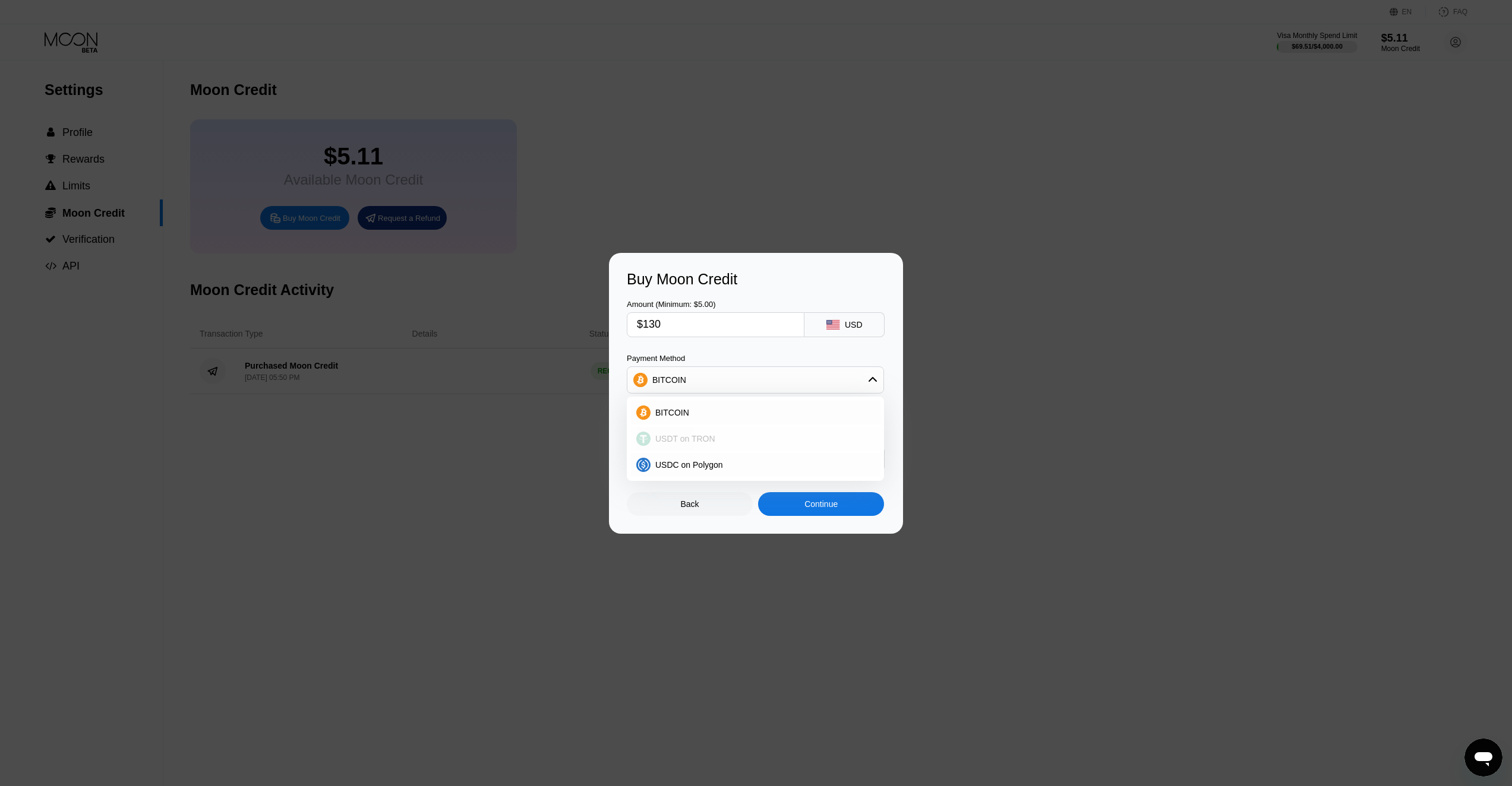
click at [697, 441] on span "USDT on TRON" at bounding box center [685, 439] width 60 height 9
type input "131.31"
click at [805, 506] on div "Continue" at bounding box center [821, 504] width 33 height 9
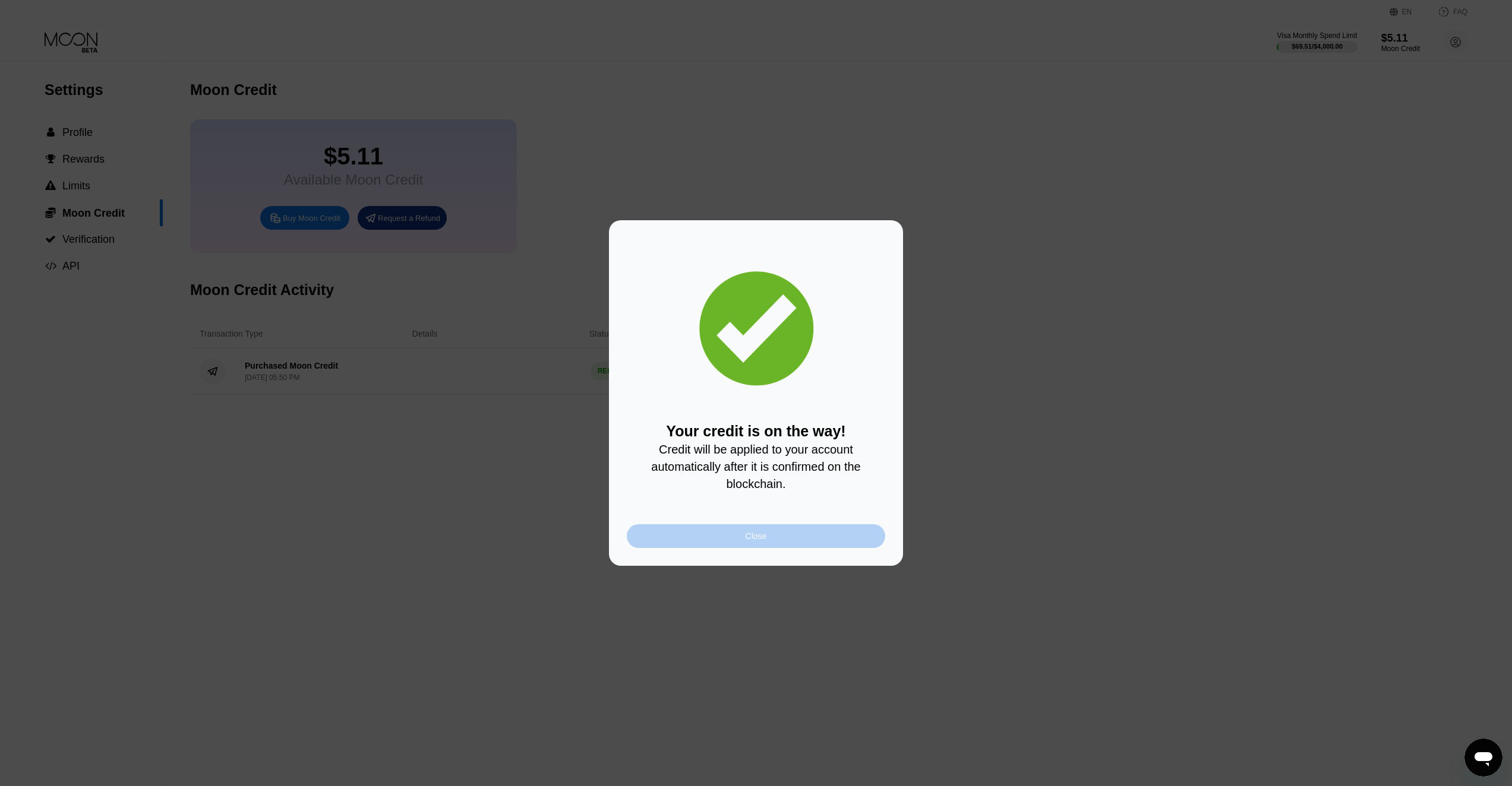
click at [750, 547] on div "Close" at bounding box center [756, 536] width 258 height 24
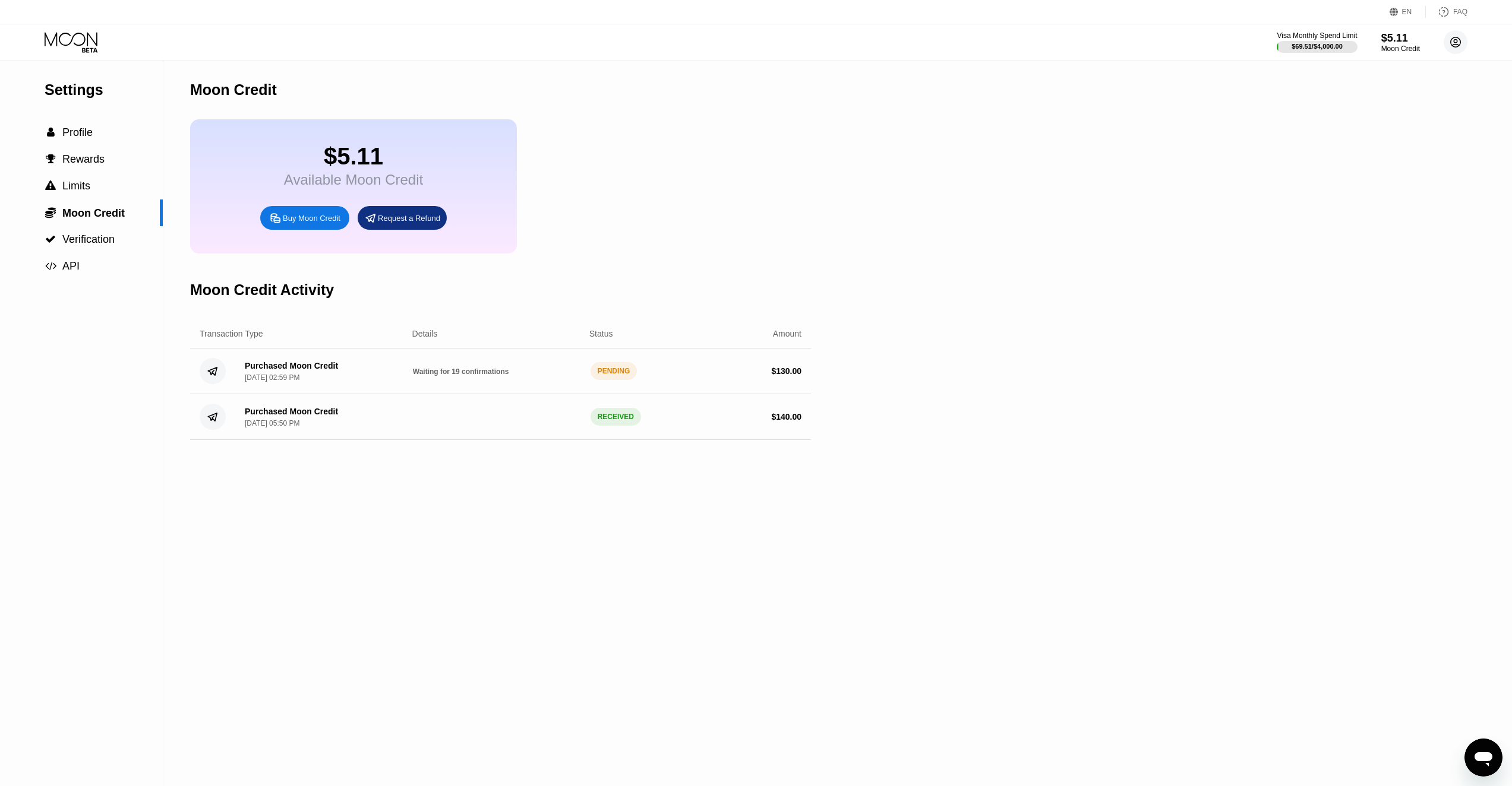
click at [1449, 38] on circle at bounding box center [1456, 42] width 24 height 24
click at [1388, 270] on div "Log out" at bounding box center [1380, 265] width 28 height 9
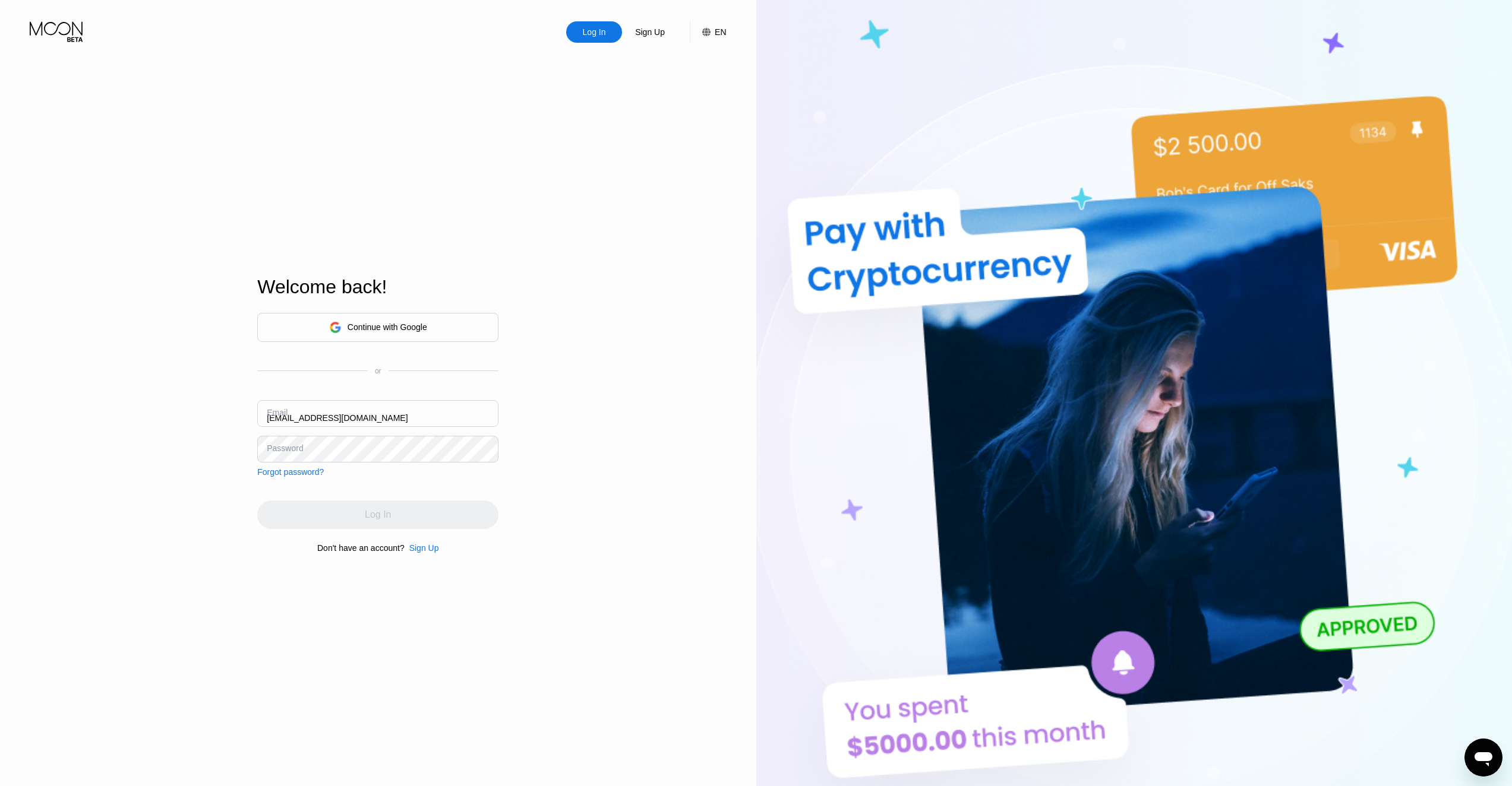
click at [426, 416] on input "[EMAIL_ADDRESS][DOMAIN_NAME]" at bounding box center [378, 414] width 241 height 27
paste input "xwx.gev-rd6ija"
type input "[EMAIL_ADDRESS][DOMAIN_NAME]"
click at [477, 510] on div "Log In" at bounding box center [378, 515] width 241 height 28
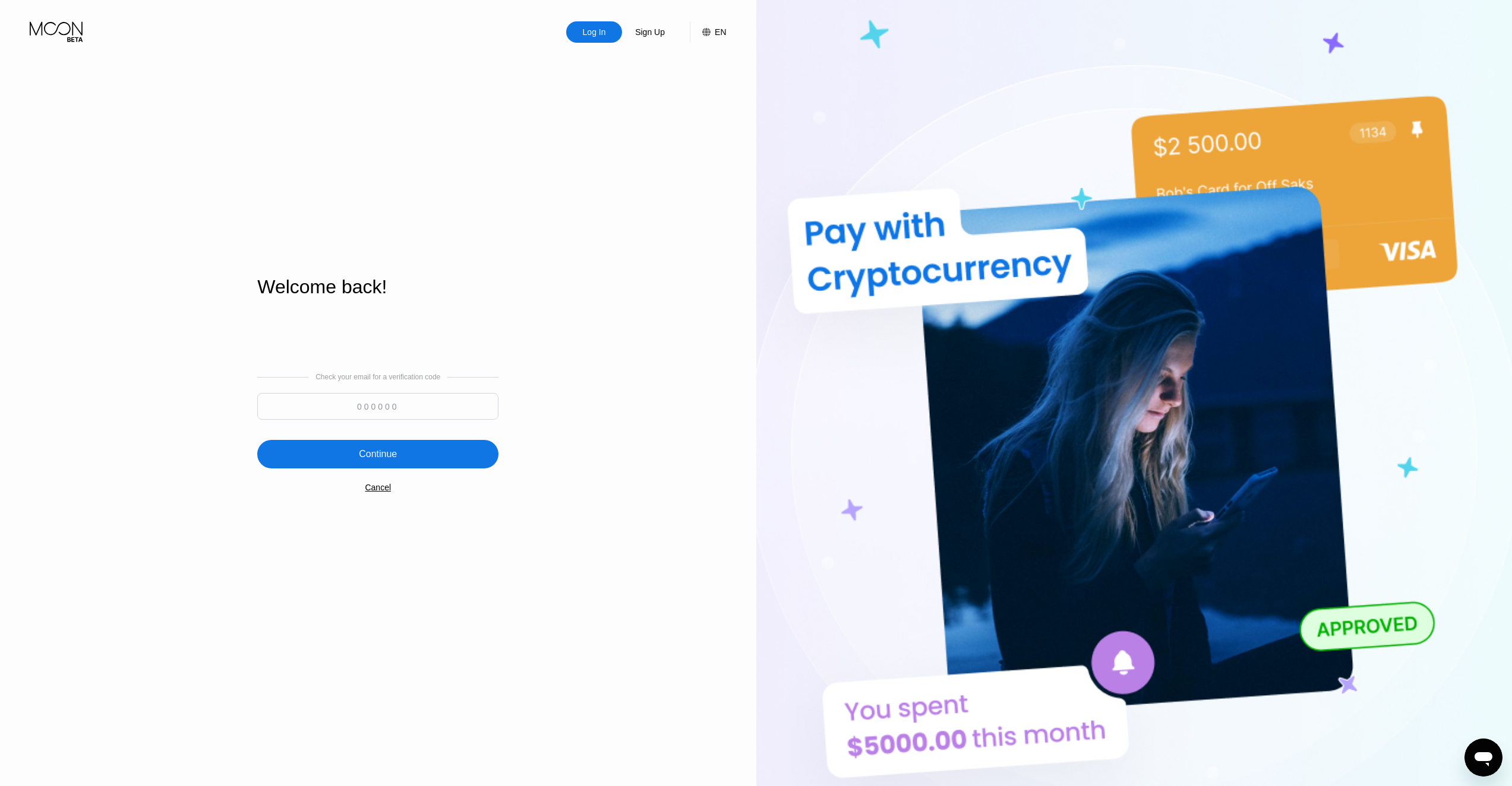
click at [442, 401] on input at bounding box center [378, 406] width 241 height 27
paste input "362675"
type input "362675"
click at [423, 456] on div "Continue" at bounding box center [378, 454] width 241 height 28
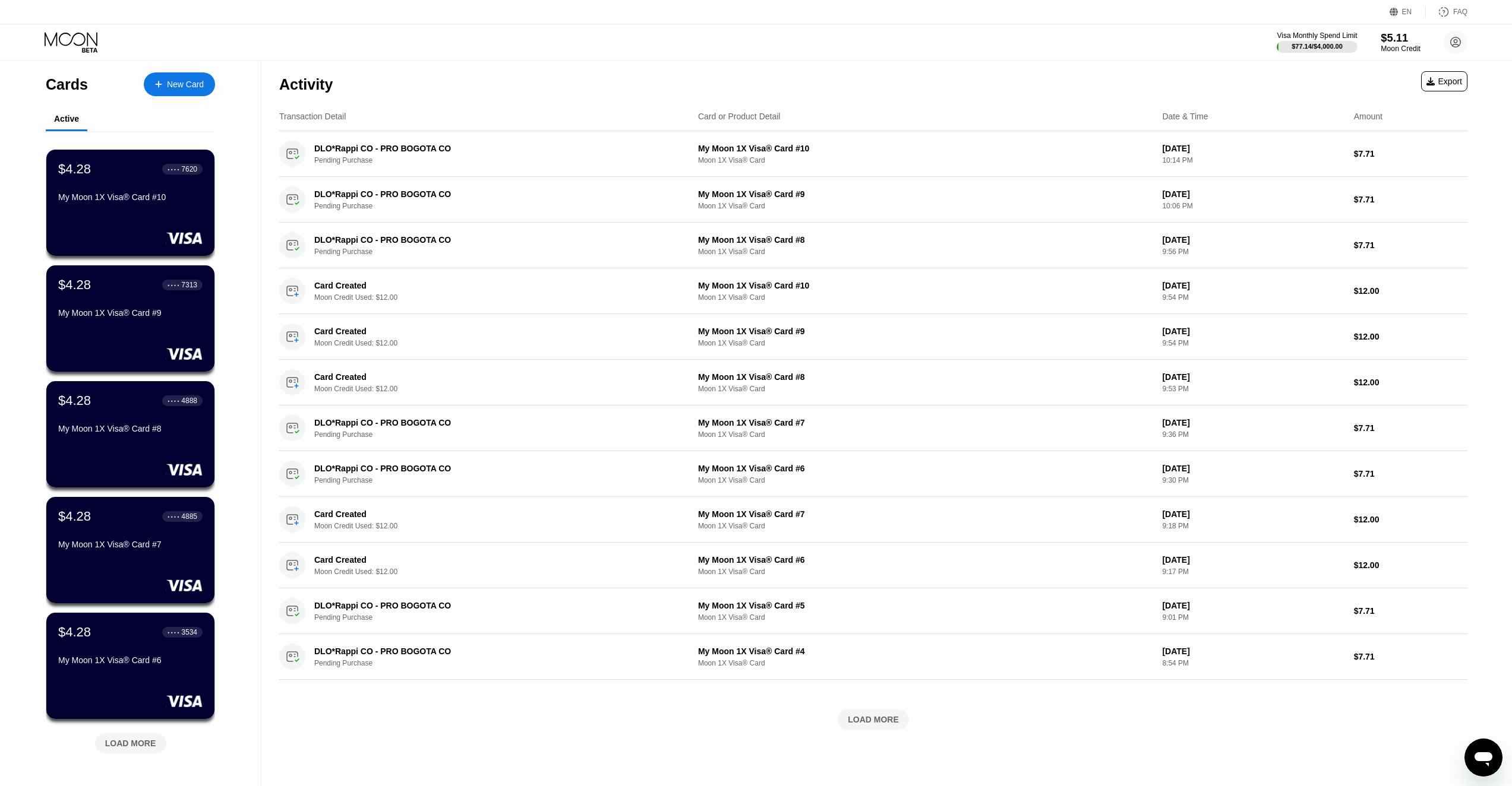
click at [1395, 46] on div "Moon Credit" at bounding box center [1400, 48] width 40 height 8
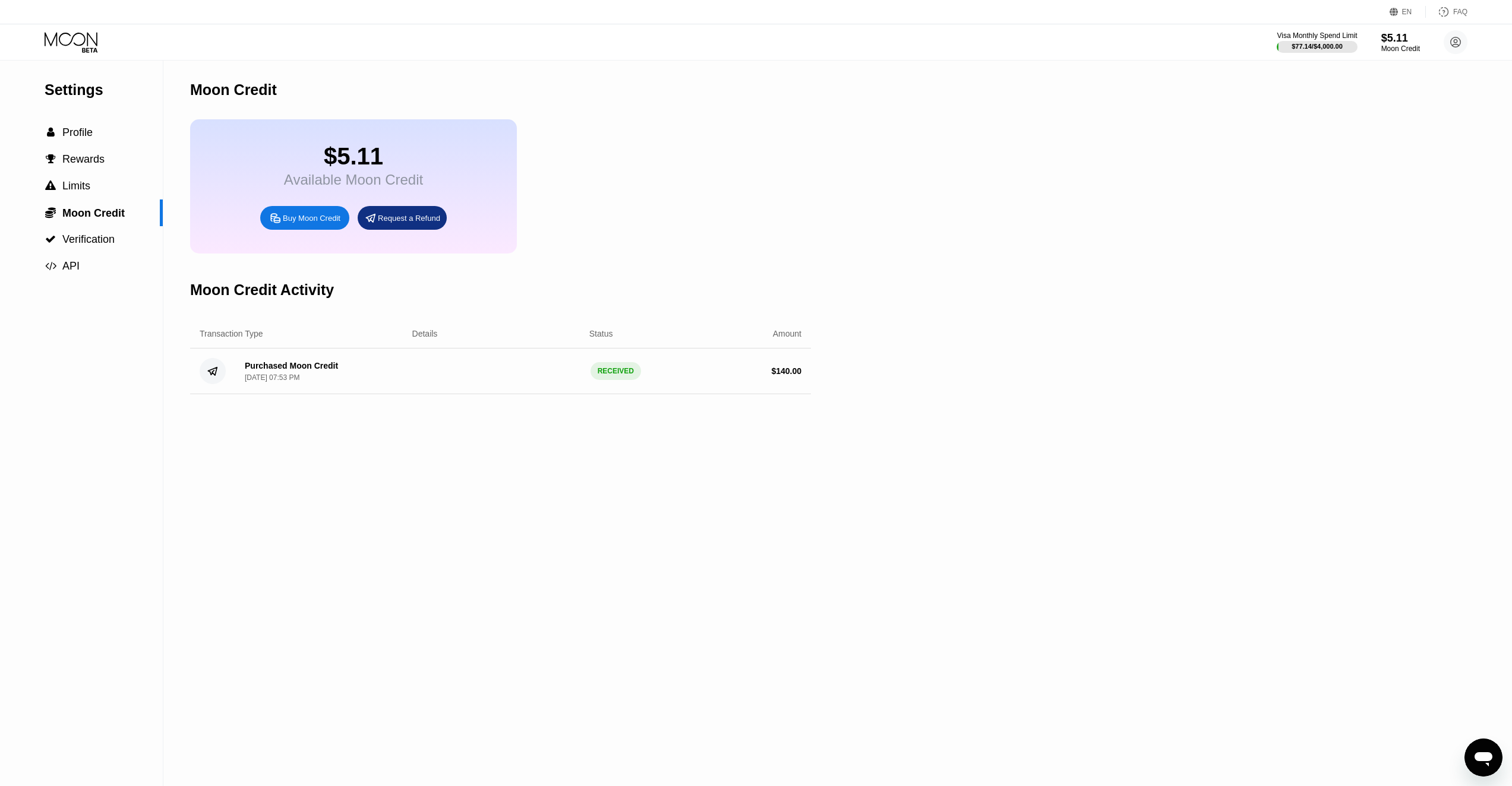
click at [309, 223] on div "Buy Moon Credit" at bounding box center [312, 218] width 58 height 10
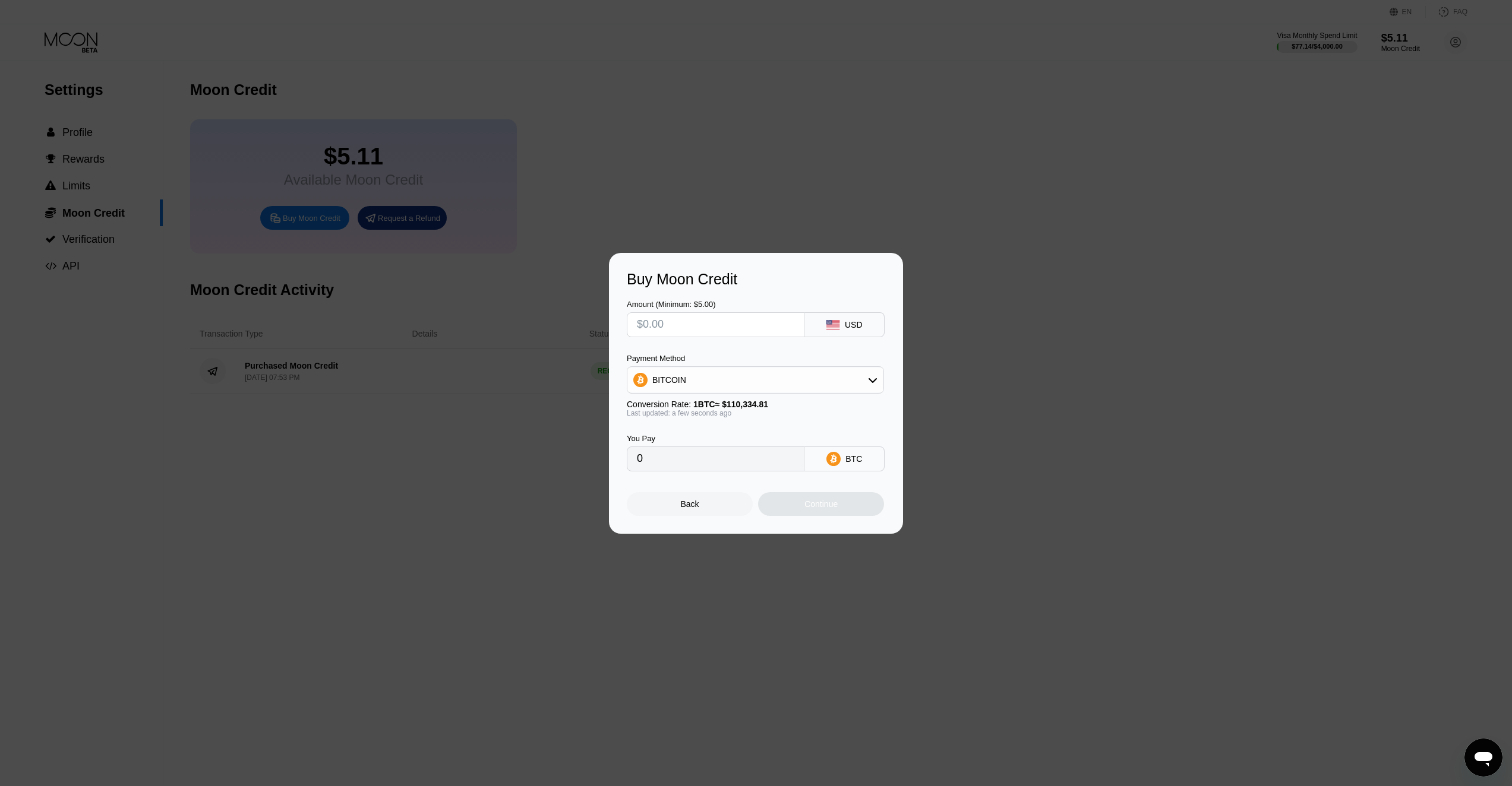
click at [685, 317] on input "text" at bounding box center [716, 325] width 157 height 24
type input "$1"
type input "0.00000907"
type input "$13"
type input "0.00011783"
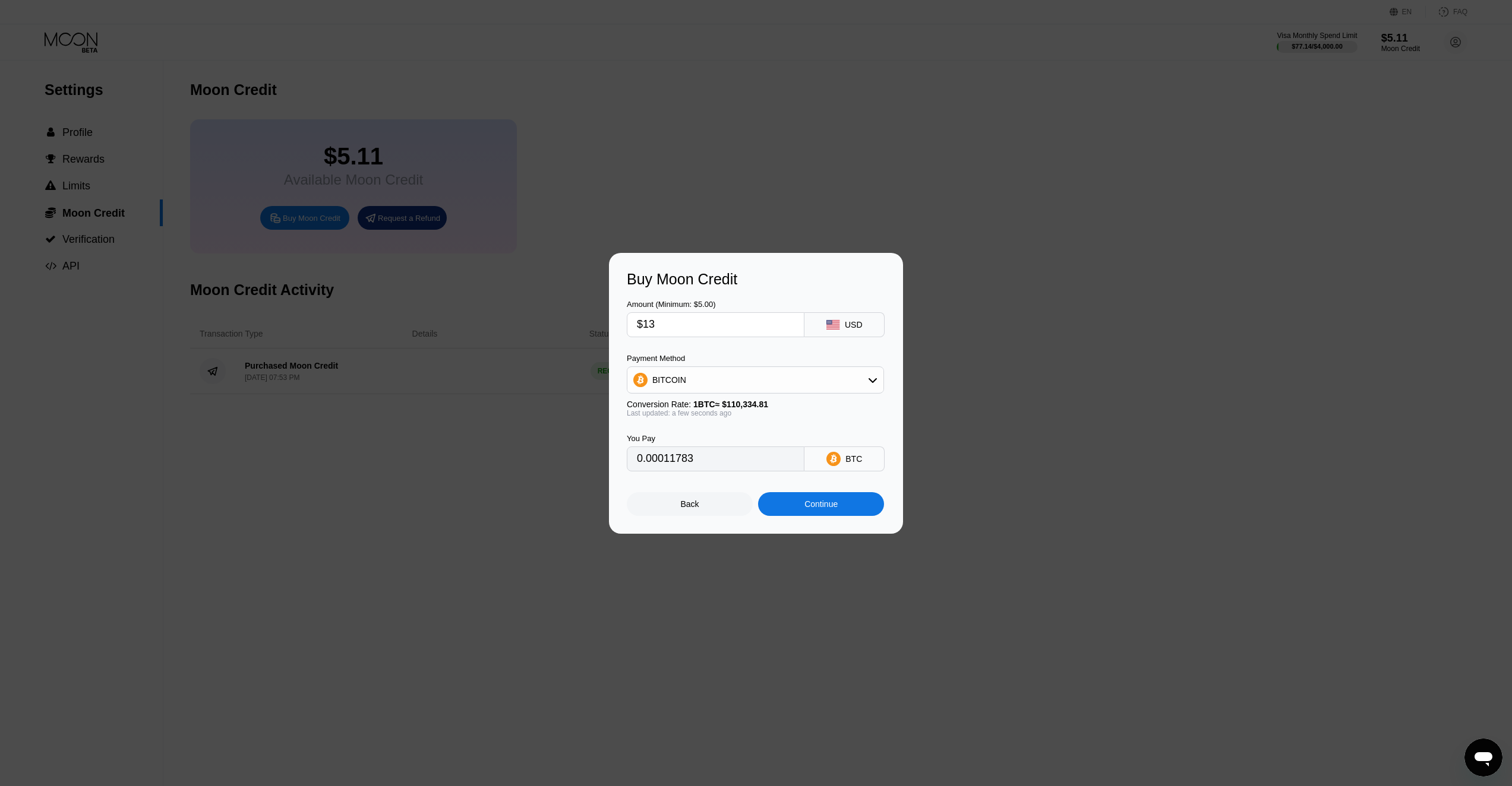
type input "$130"
type input "0.00117824"
type input "$130"
click at [726, 390] on div "BITCOIN" at bounding box center [755, 380] width 256 height 24
click at [697, 438] on span "USDT on TRON" at bounding box center [685, 439] width 60 height 9
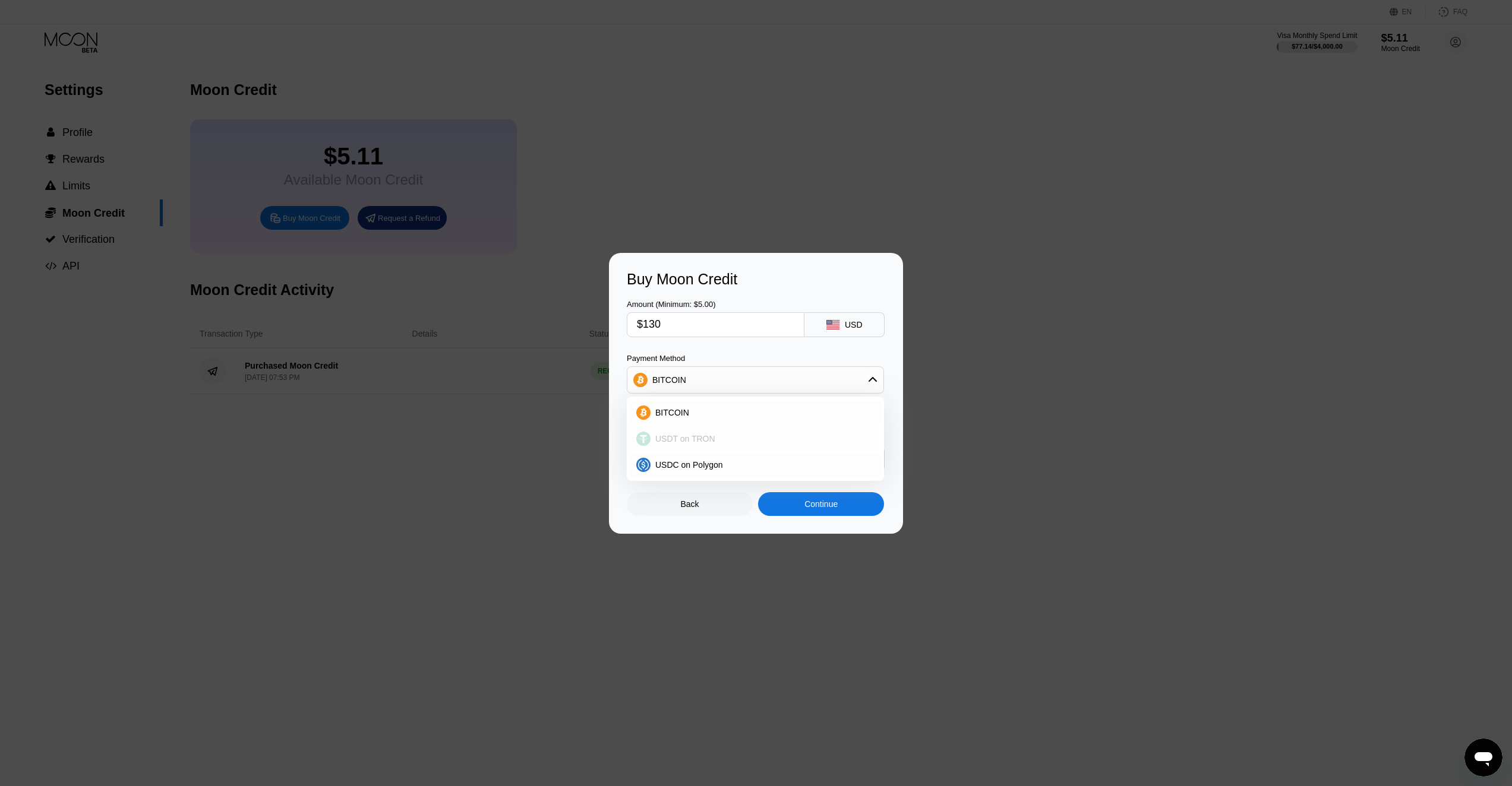
type input "131.31"
click at [805, 515] on div "Continue" at bounding box center [821, 504] width 126 height 24
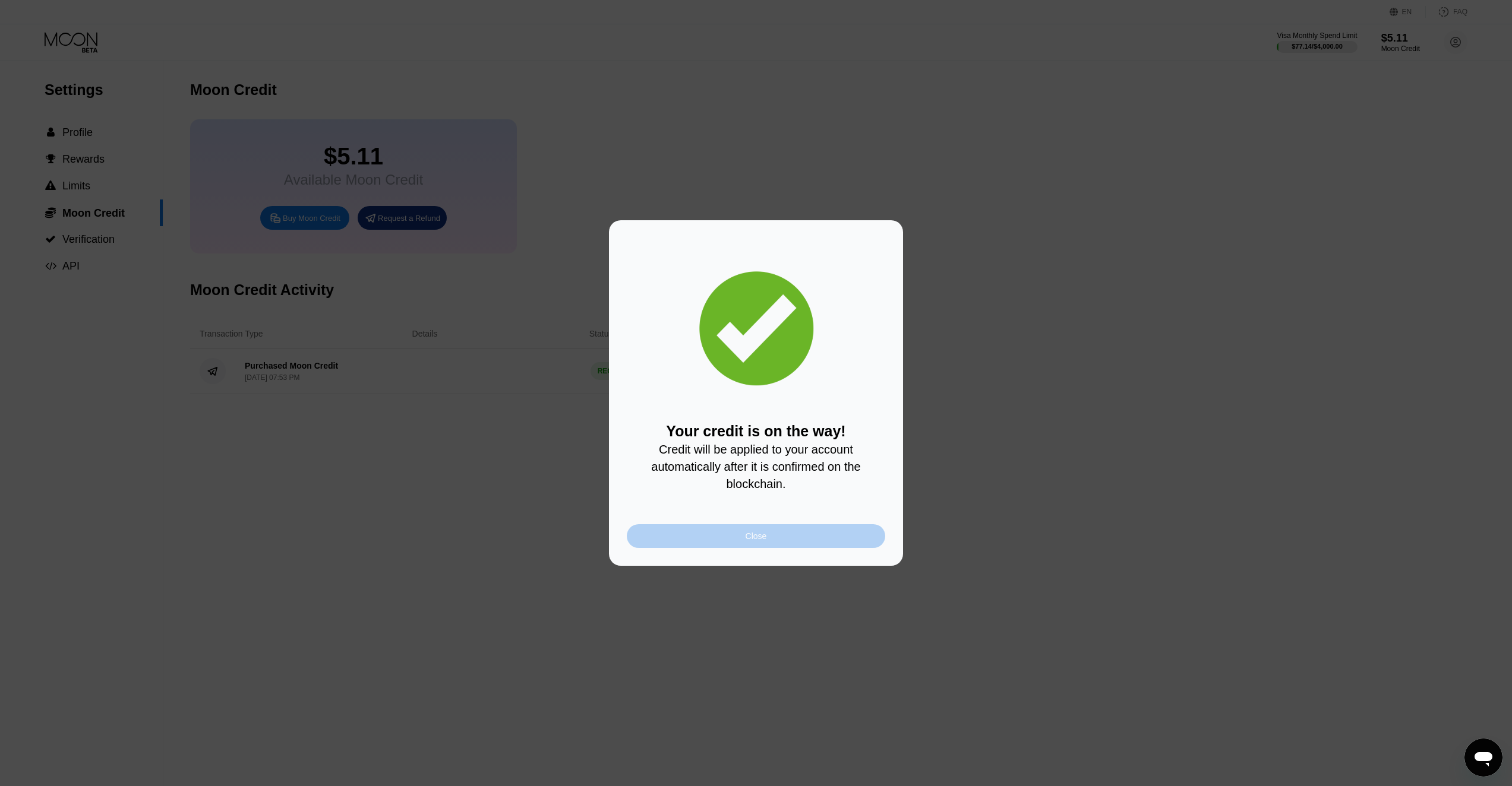
click at [783, 545] on div "Close" at bounding box center [756, 536] width 258 height 24
